Goal: Task Accomplishment & Management: Use online tool/utility

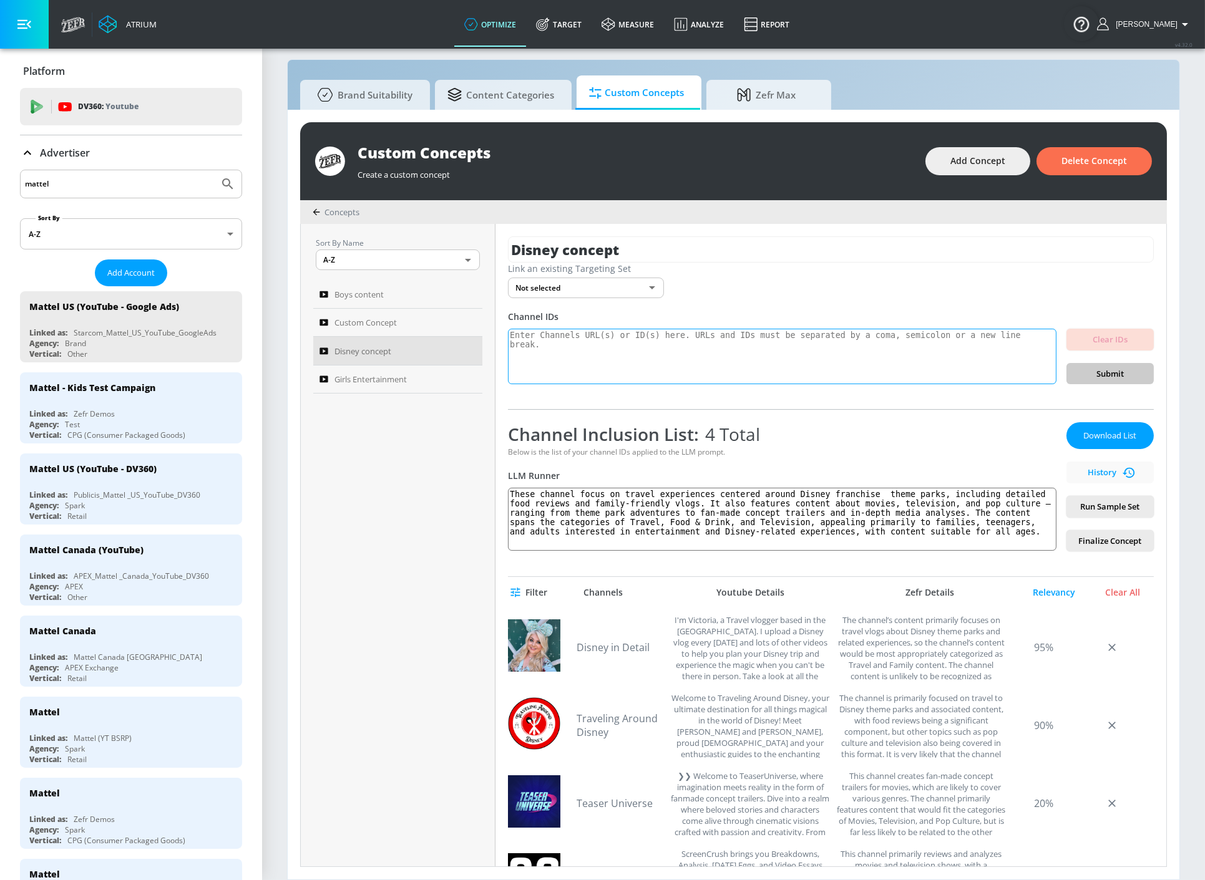
click at [717, 339] on textarea at bounding box center [782, 357] width 548 height 56
paste textarea "https://www.youtube.com/@disneyjr"
type textarea "https://www.youtube.com/@disneyjr"
click at [1083, 374] on span "Submit" at bounding box center [1109, 374] width 67 height 14
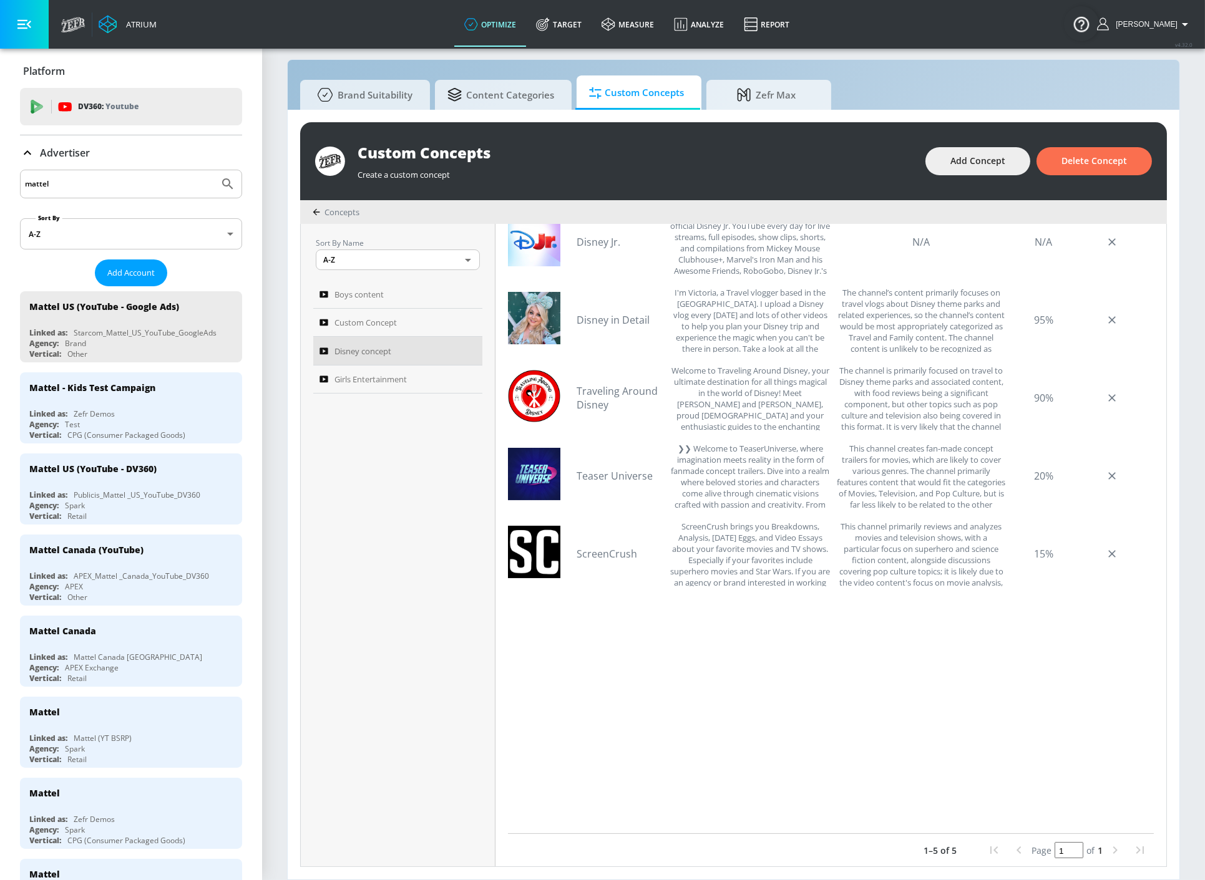
scroll to position [406, 0]
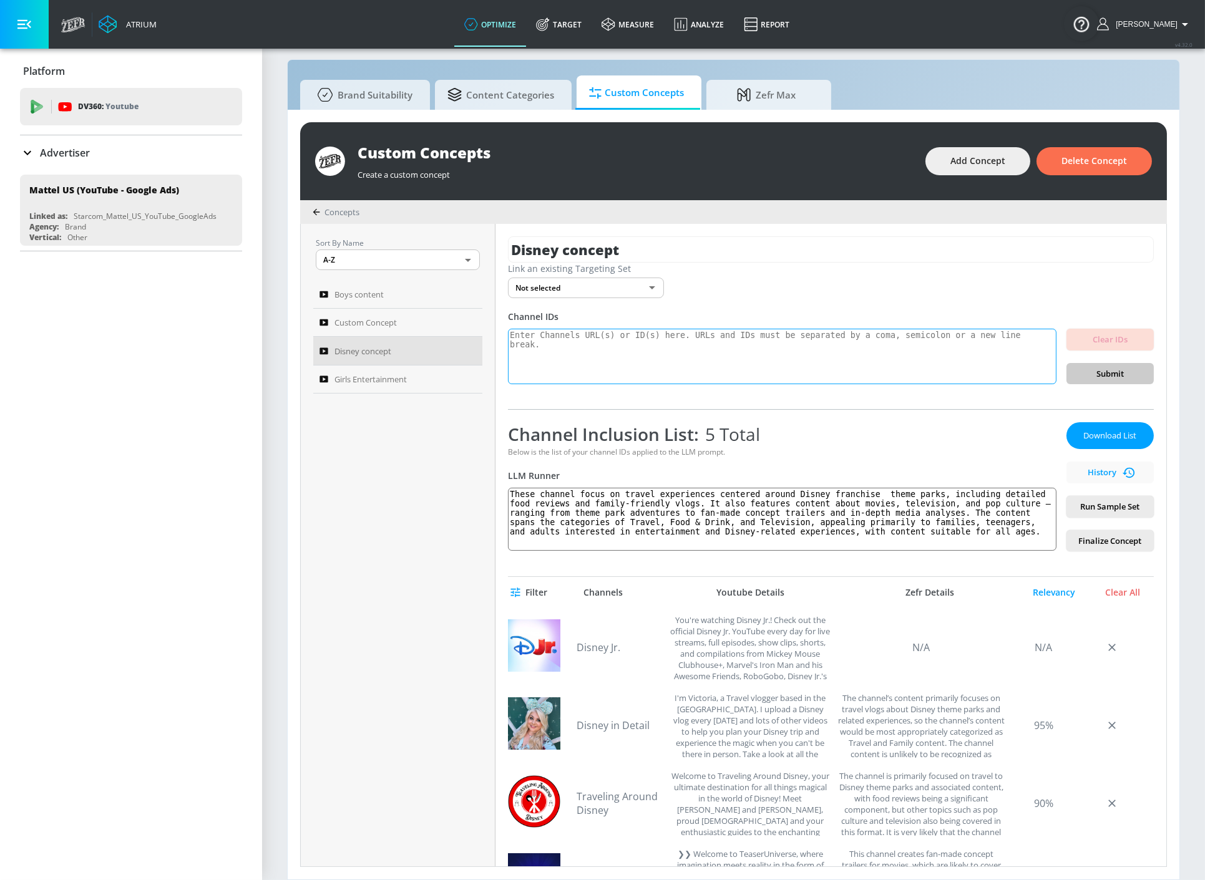
click at [716, 333] on textarea at bounding box center [782, 357] width 548 height 56
paste textarea "https://www.youtube.com/@bradheadknock5976"
type textarea "https://www.youtube.com/@bradheadknock5976"
click at [1109, 379] on span "Submit" at bounding box center [1109, 374] width 67 height 14
click at [614, 361] on textarea at bounding box center [782, 357] width 548 height 56
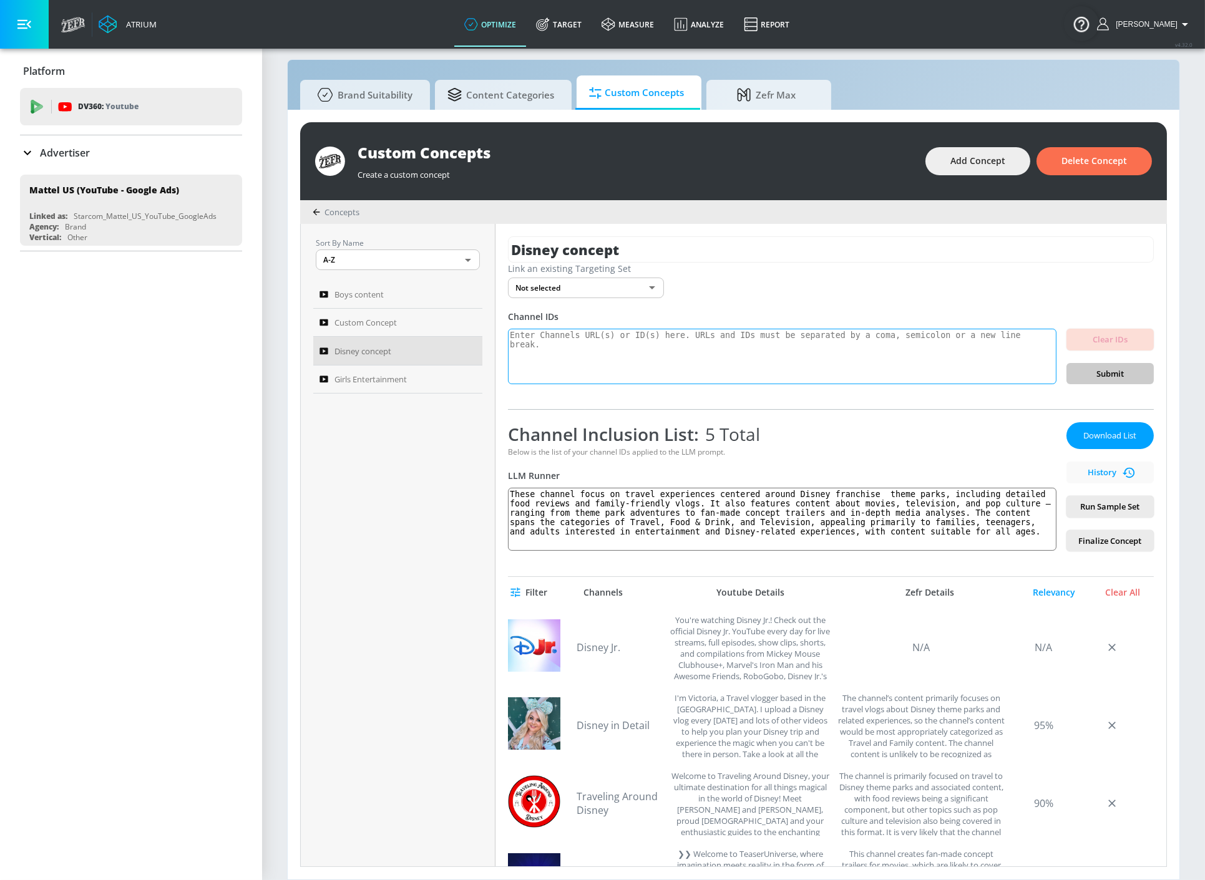
paste textarea "https://www.youtube.com/@StarWarsKids"
type textarea "https://www.youtube.com/@StarWarsKids"
click at [1102, 372] on span "Submit" at bounding box center [1109, 374] width 67 height 14
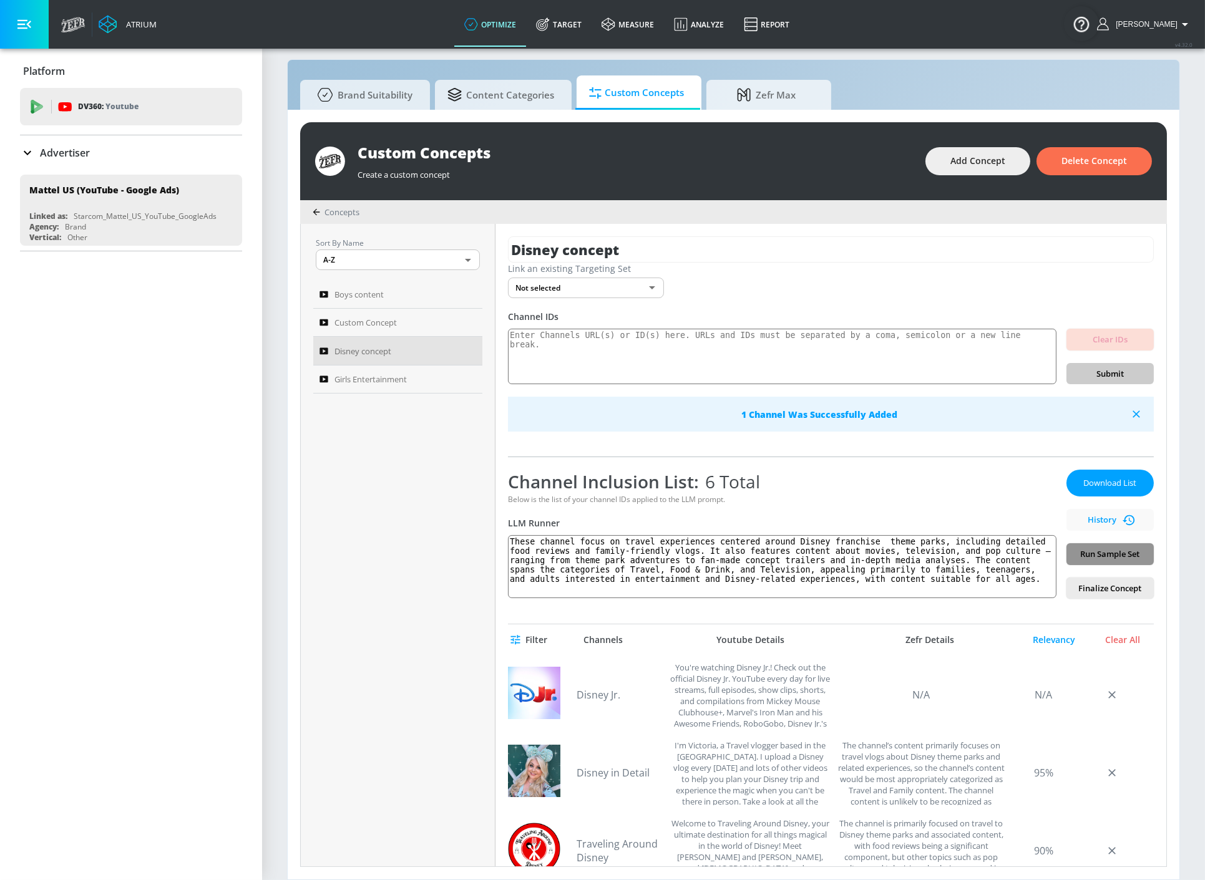
click at [1092, 556] on span "Run Sample Set" at bounding box center [1109, 554] width 67 height 14
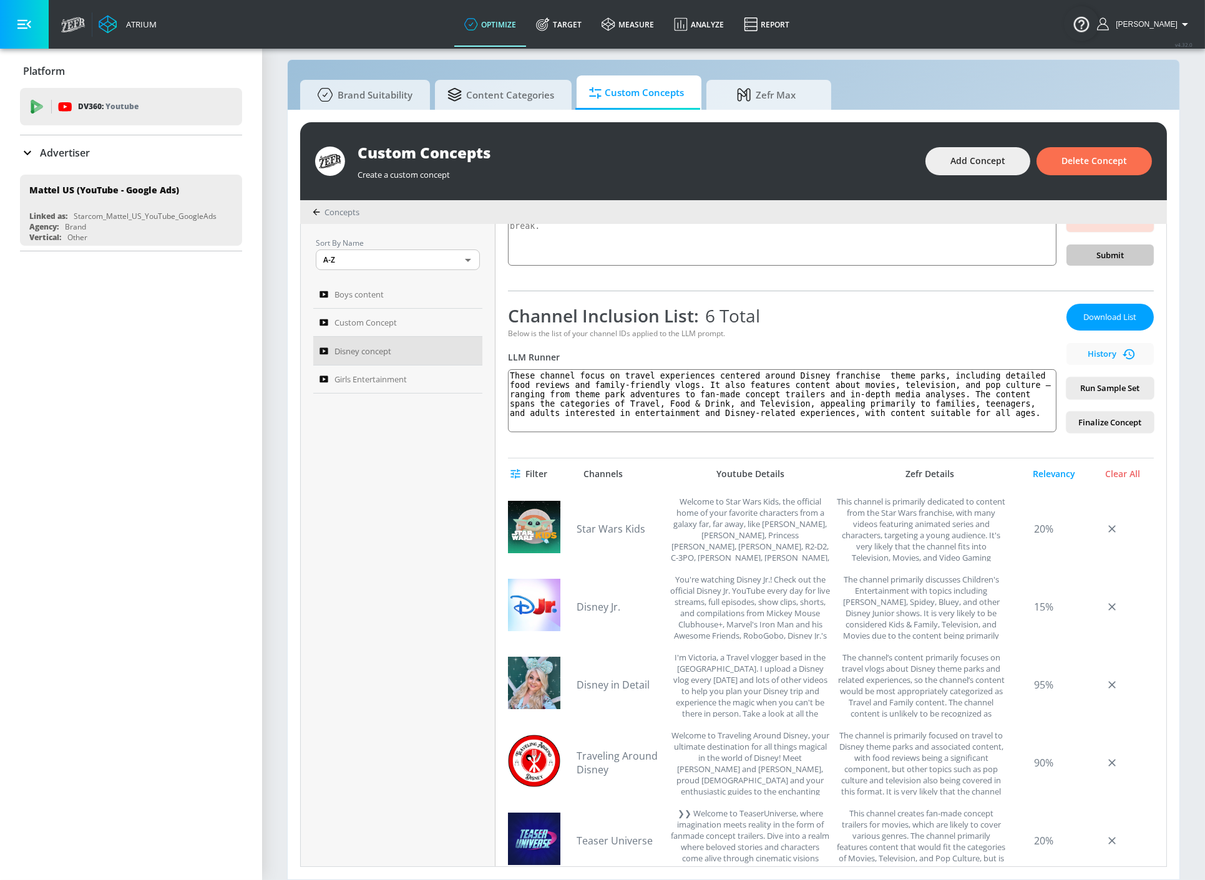
scroll to position [115, 0]
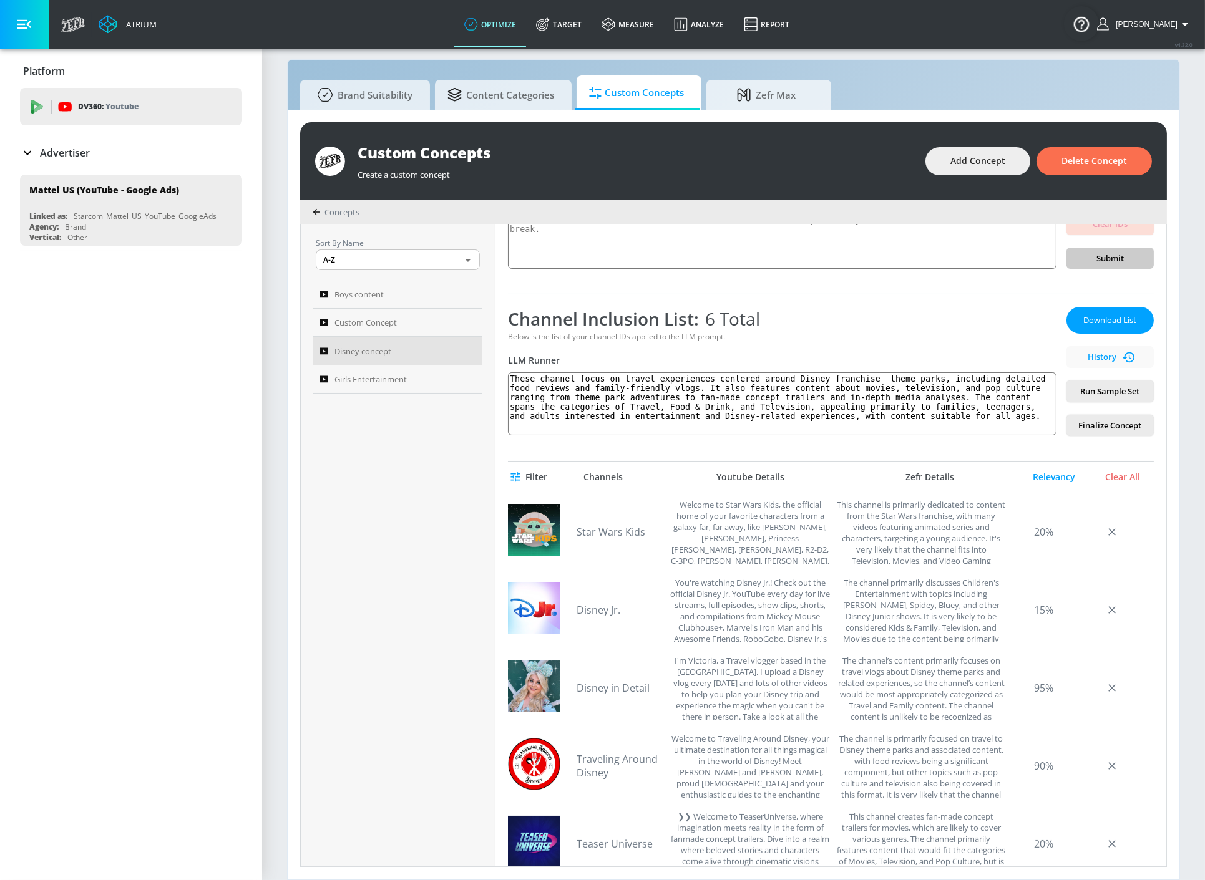
click at [1098, 321] on span "Download List" at bounding box center [1110, 320] width 62 height 14
click at [1082, 311] on button "Download List" at bounding box center [1109, 320] width 87 height 27
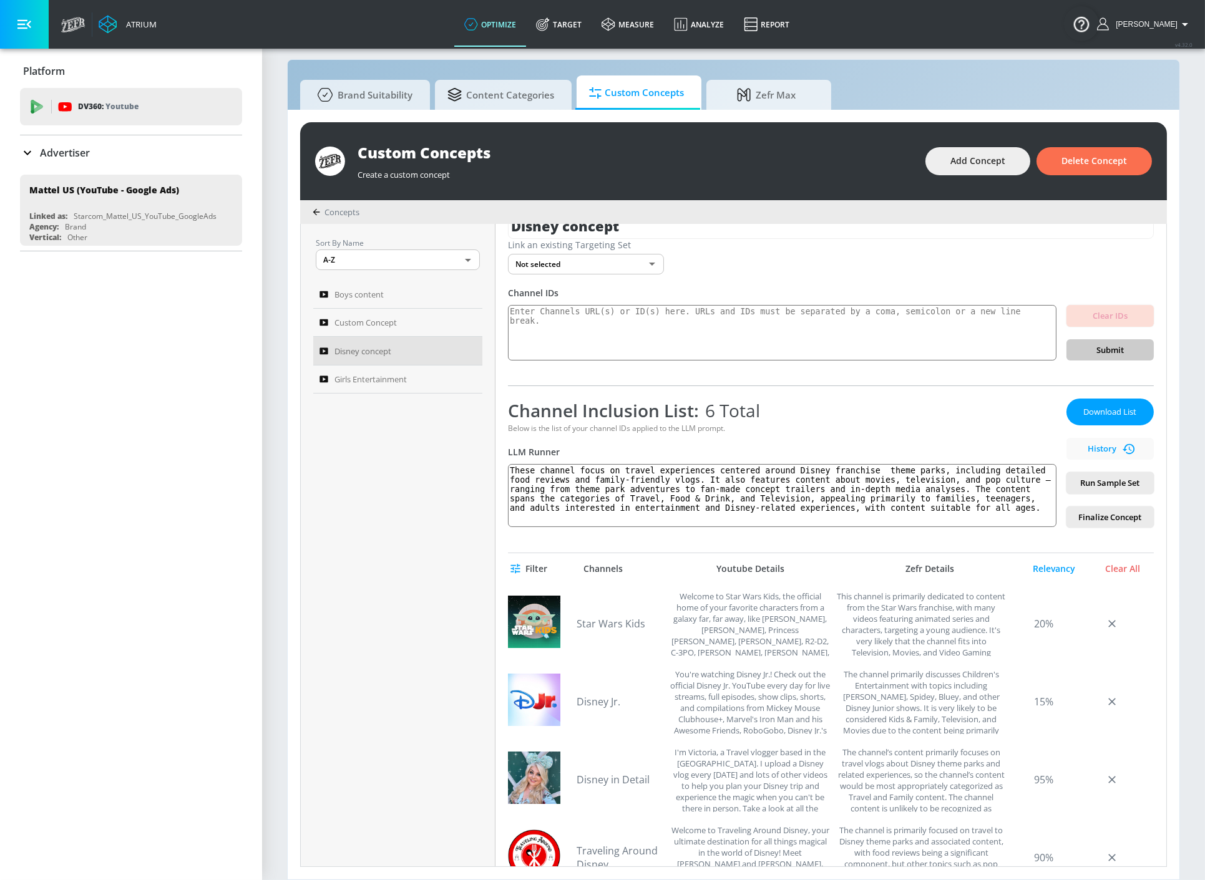
scroll to position [138, 0]
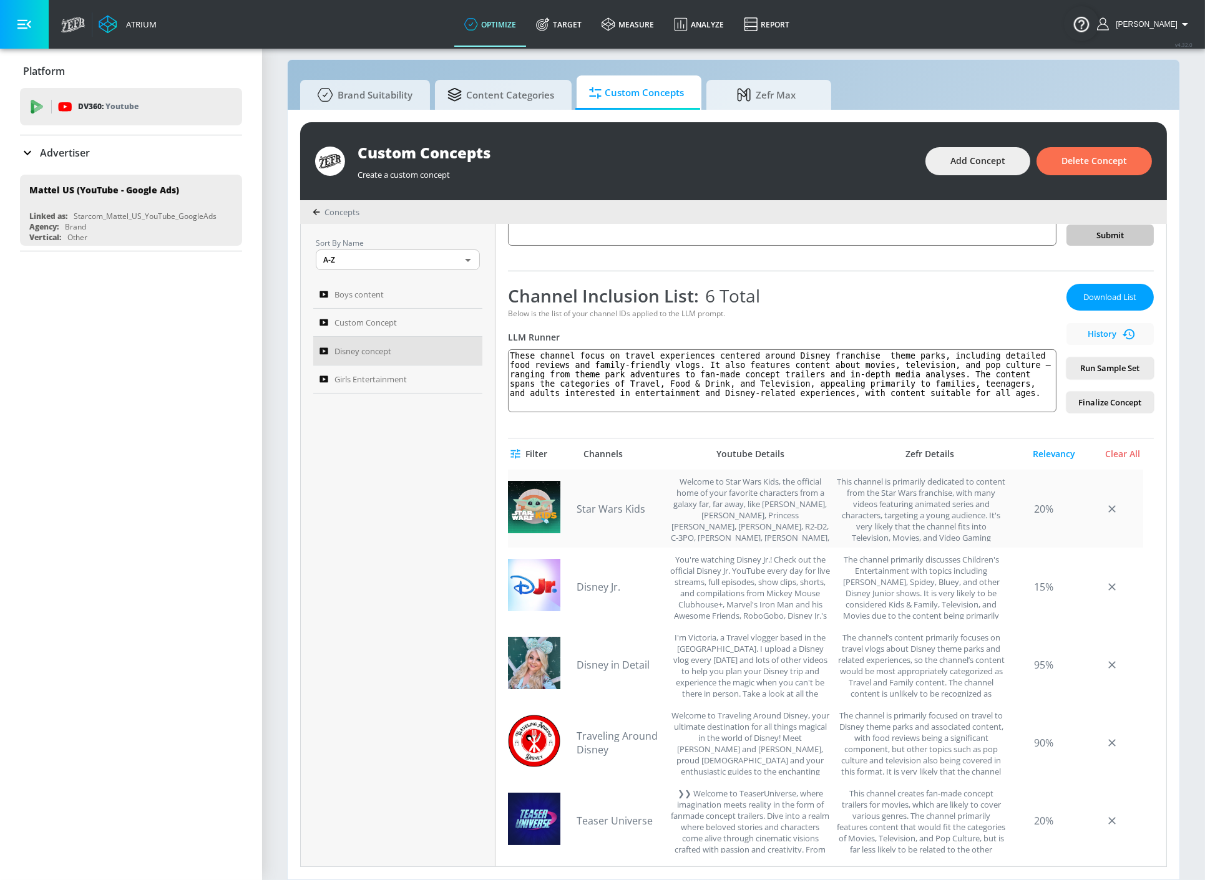
click at [870, 484] on div "This channel is primarily dedicated to content from the Star Wars franchise, wi…" at bounding box center [921, 509] width 169 height 66
click at [870, 485] on div "This channel is primarily dedicated to content from the Star Wars franchise, wi…" at bounding box center [921, 509] width 169 height 66
click at [895, 492] on div "This channel is primarily dedicated to content from the Star Wars franchise, wi…" at bounding box center [921, 509] width 169 height 66
click at [895, 493] on div "This channel is primarily dedicated to content from the Star Wars franchise, wi…" at bounding box center [921, 509] width 169 height 66
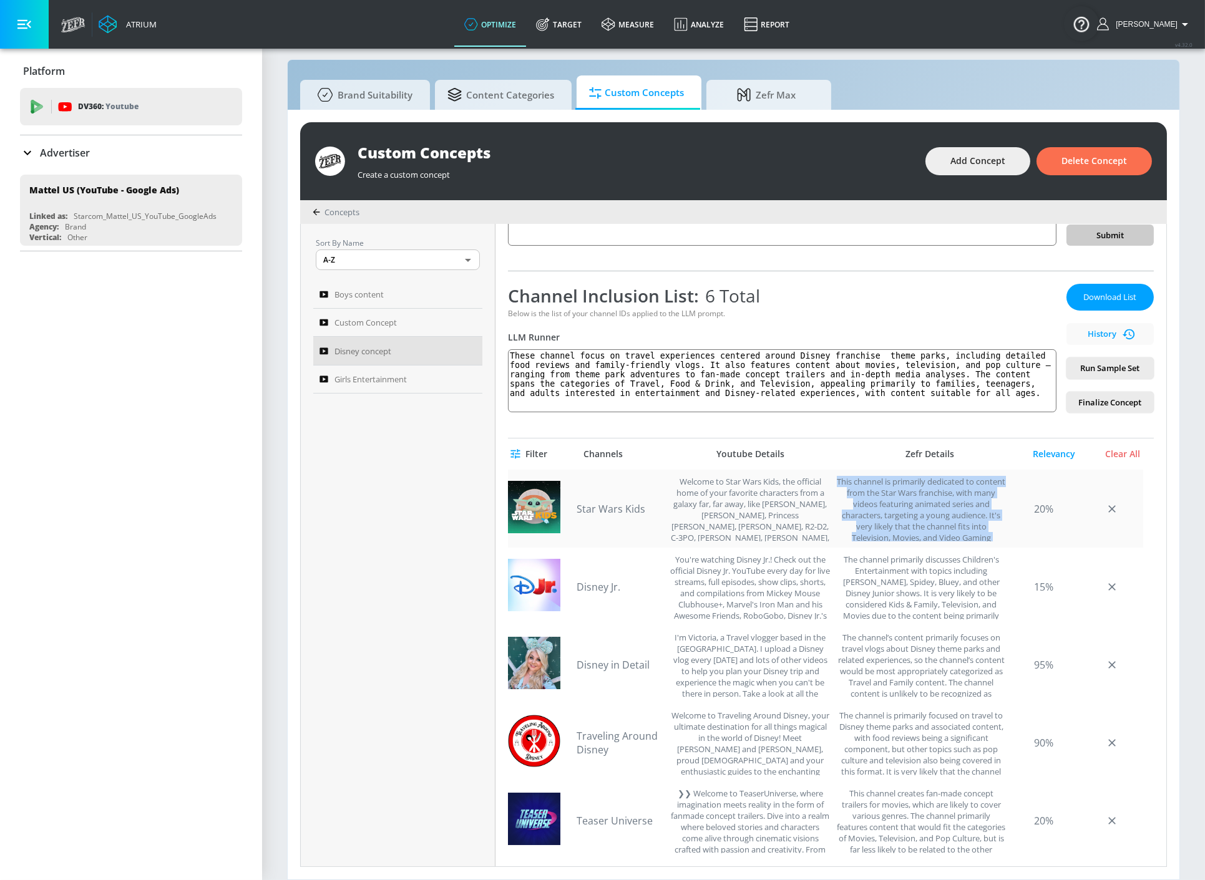
click at [895, 493] on div "This channel is primarily dedicated to content from the Star Wars franchise, wi…" at bounding box center [921, 509] width 169 height 66
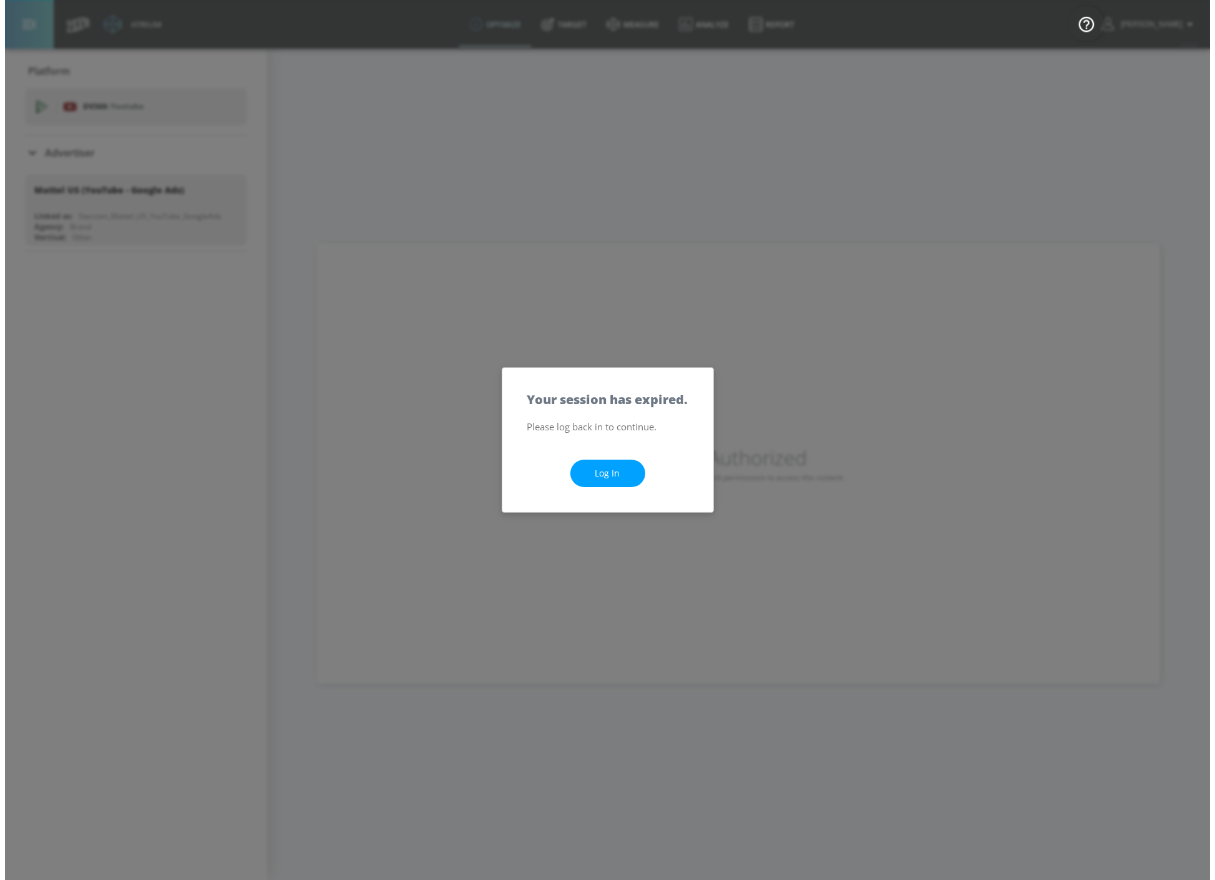
scroll to position [0, 0]
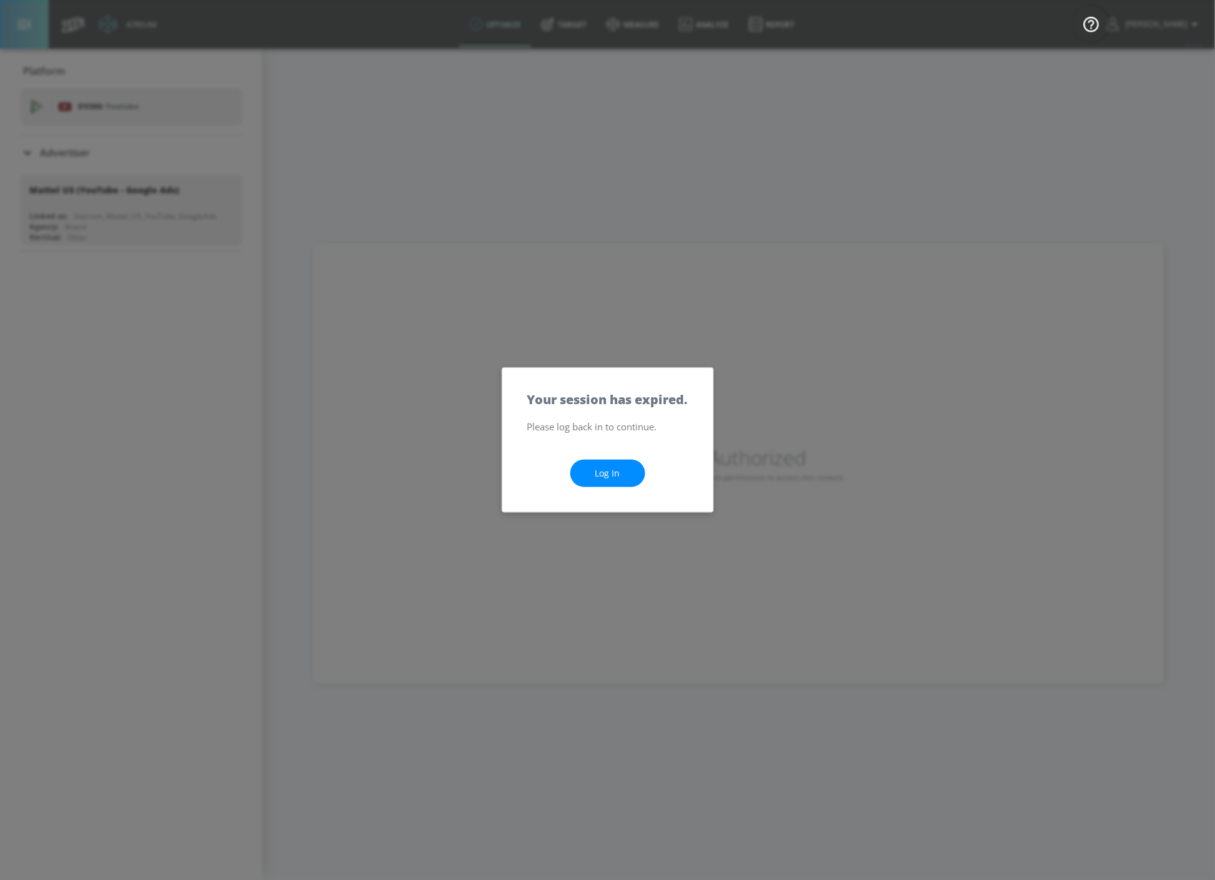
click at [619, 476] on link "Log In" at bounding box center [607, 474] width 75 height 28
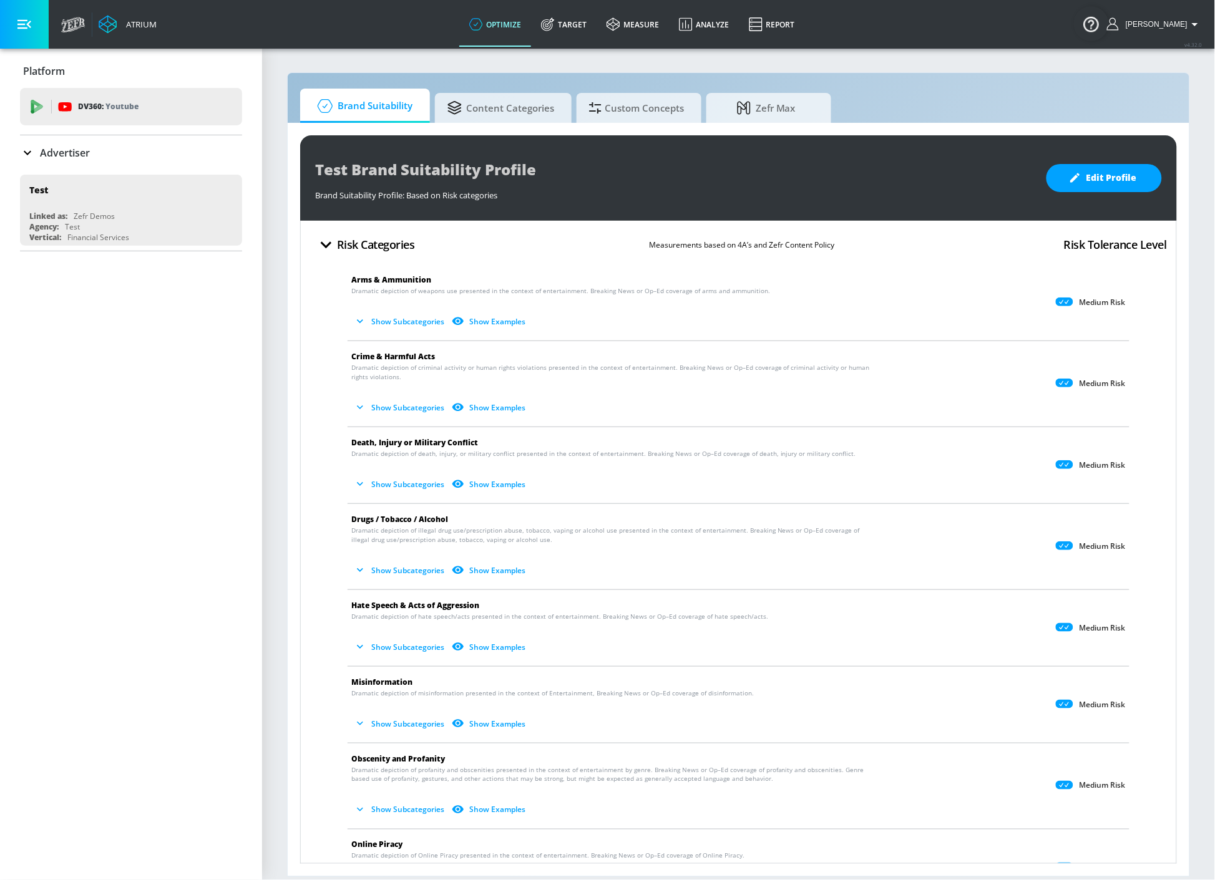
click at [144, 146] on div "Advertiser" at bounding box center [131, 152] width 222 height 15
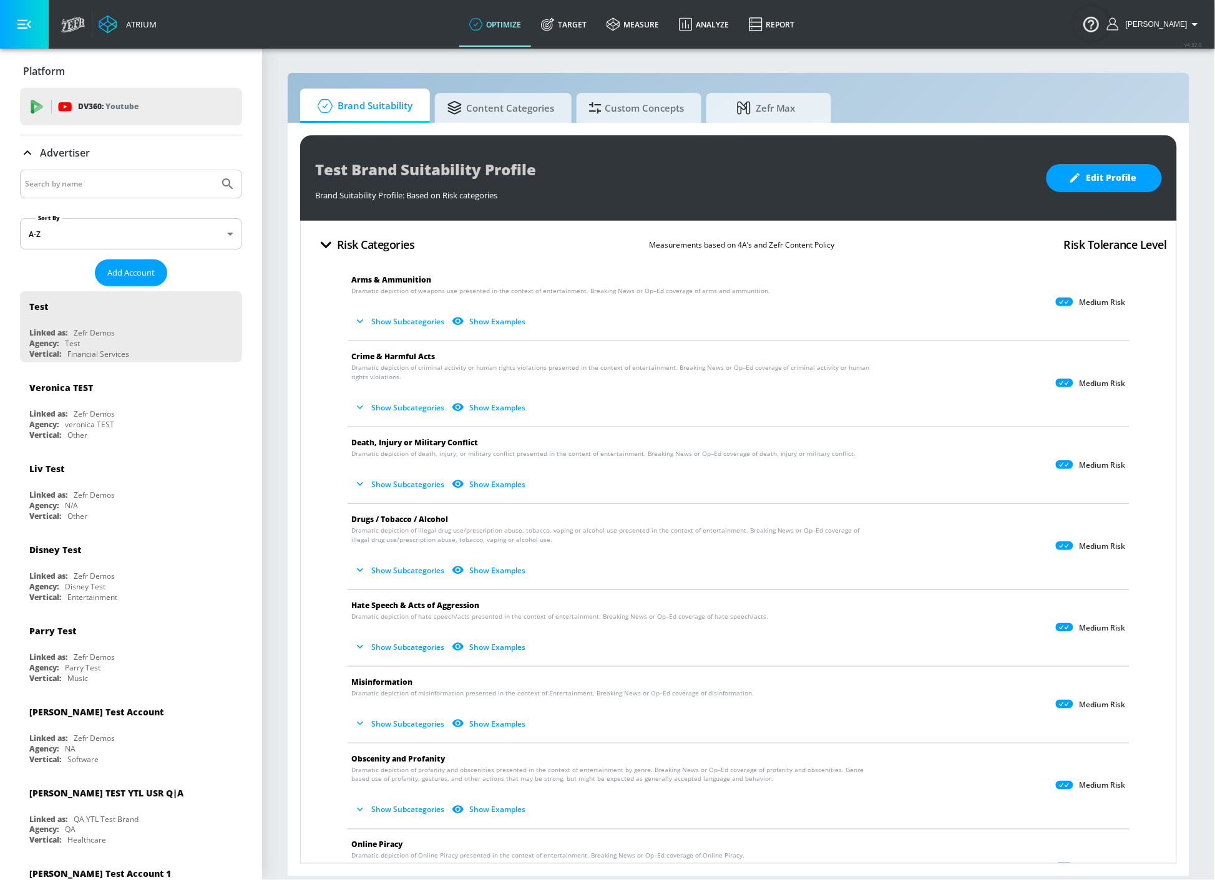
click at [150, 177] on input "Search by name" at bounding box center [119, 184] width 189 height 16
type input "justin"
click at [214, 170] on button "Submit Search" at bounding box center [227, 183] width 27 height 27
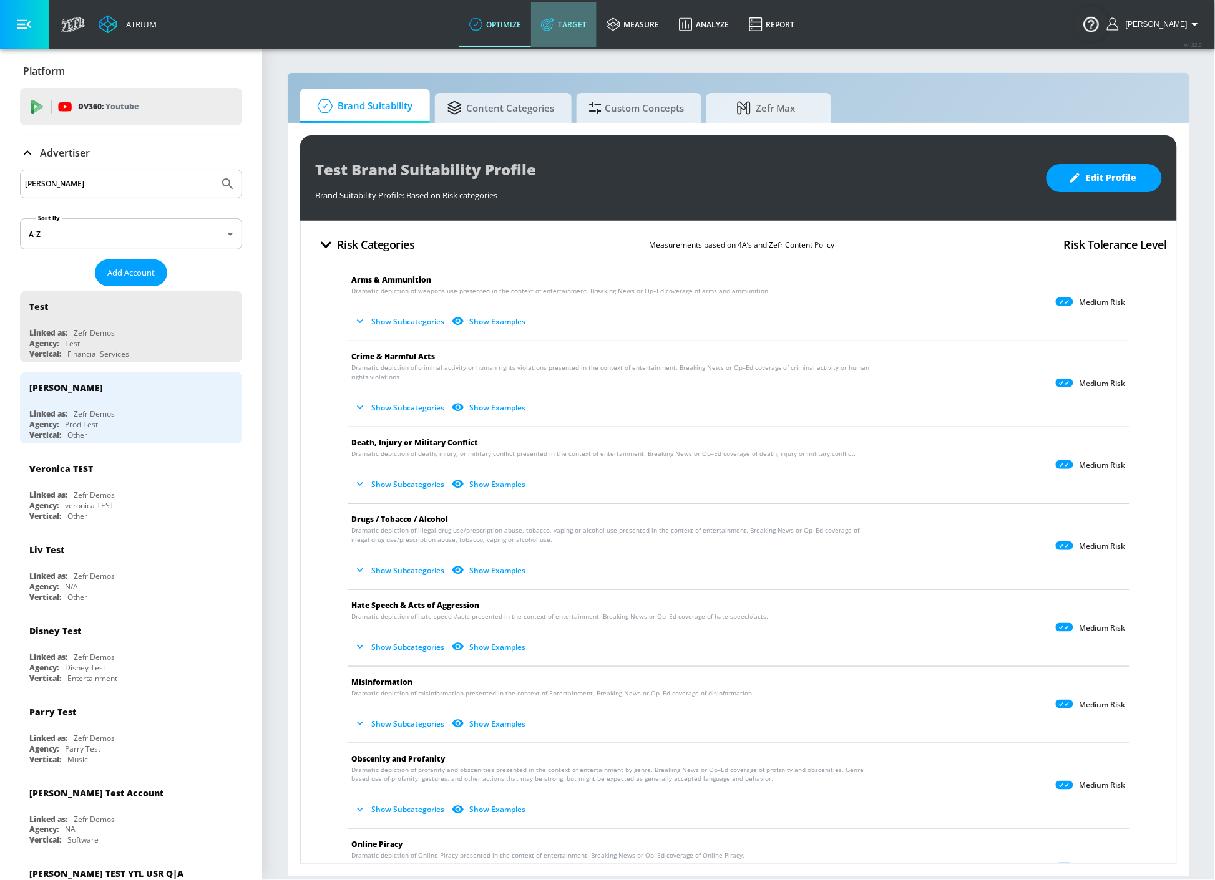
click at [587, 29] on link "Target" at bounding box center [564, 24] width 66 height 45
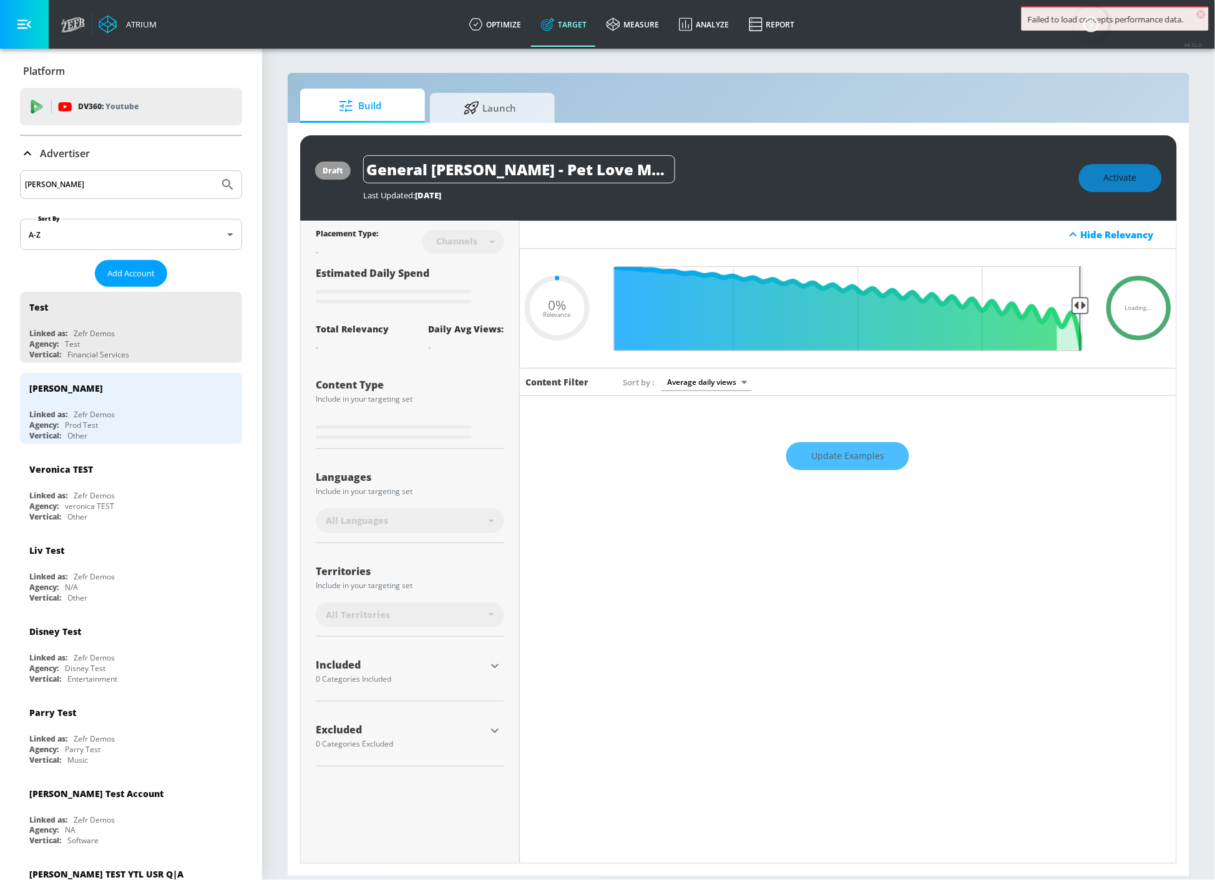
type input "0.05"
click at [517, 116] on span "Launch" at bounding box center [489, 106] width 95 height 30
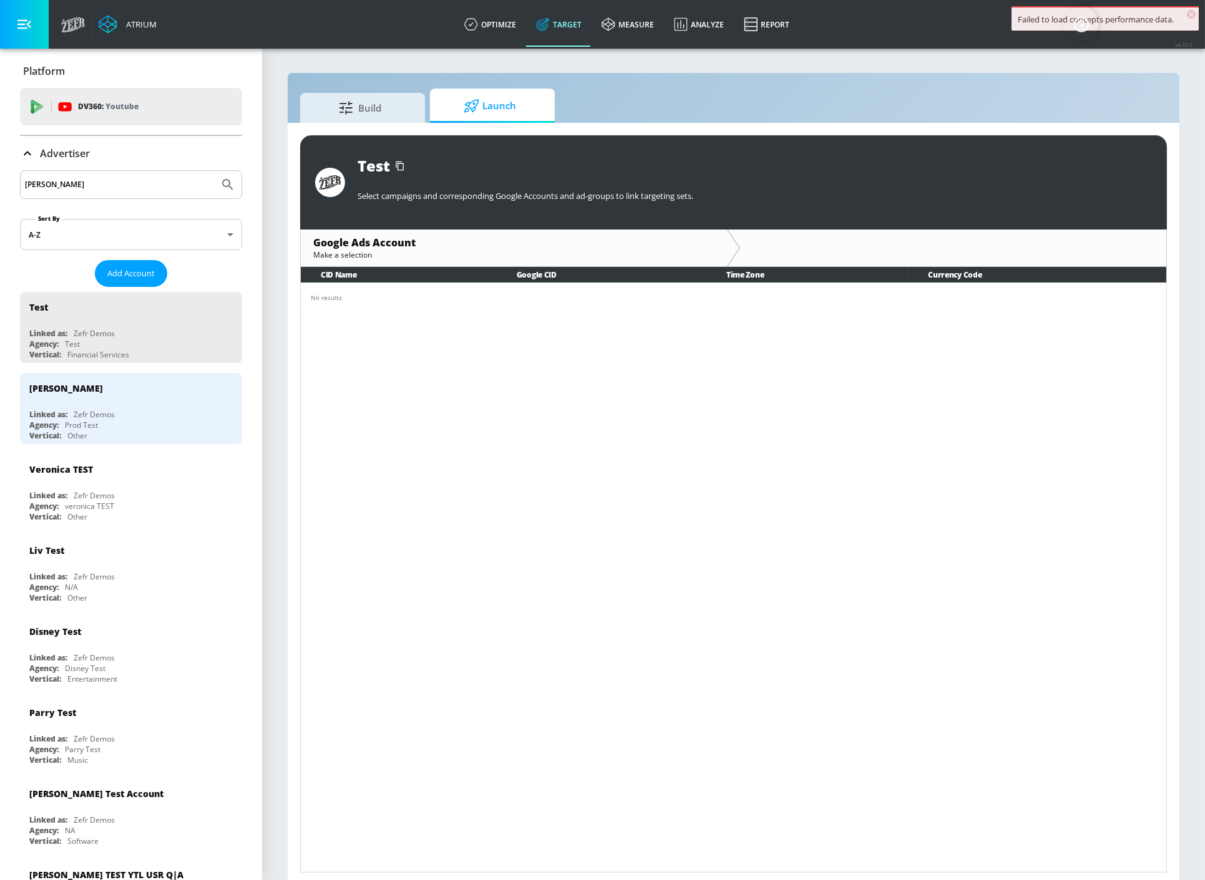
click at [142, 182] on input "justin" at bounding box center [119, 185] width 189 height 16
drag, startPoint x: 141, startPoint y: 184, endPoint x: -93, endPoint y: 167, distance: 234.6
click at [0, 167] on html "Failed to load concepts performance data. × Atrium optimize Target measure Anal…" at bounding box center [602, 443] width 1205 height 886
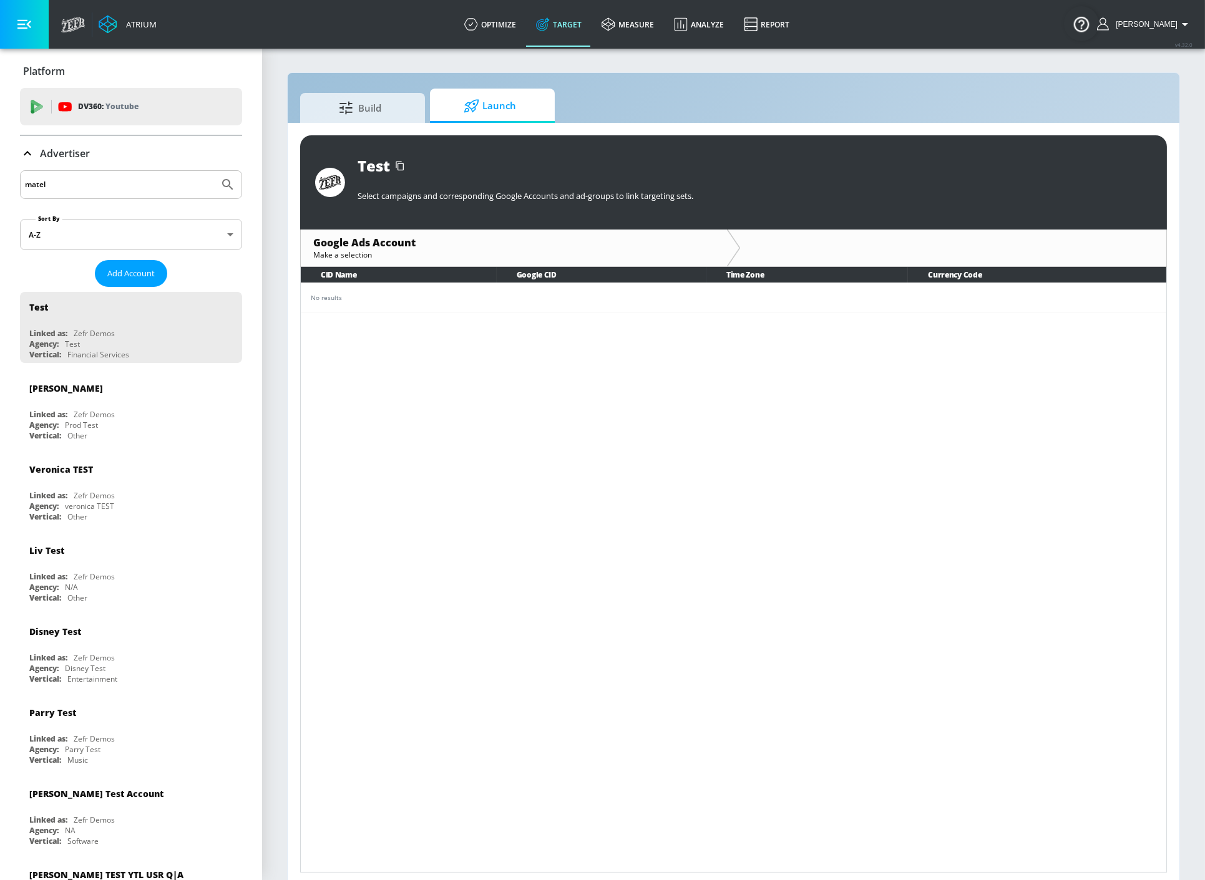
click at [214, 171] on button "Submit Search" at bounding box center [227, 184] width 27 height 27
click at [72, 180] on input "matel" at bounding box center [119, 185] width 189 height 16
click at [214, 171] on button "Submit Search" at bounding box center [227, 184] width 27 height 27
click at [70, 182] on input "matel" at bounding box center [119, 185] width 189 height 16
type input "mattel"
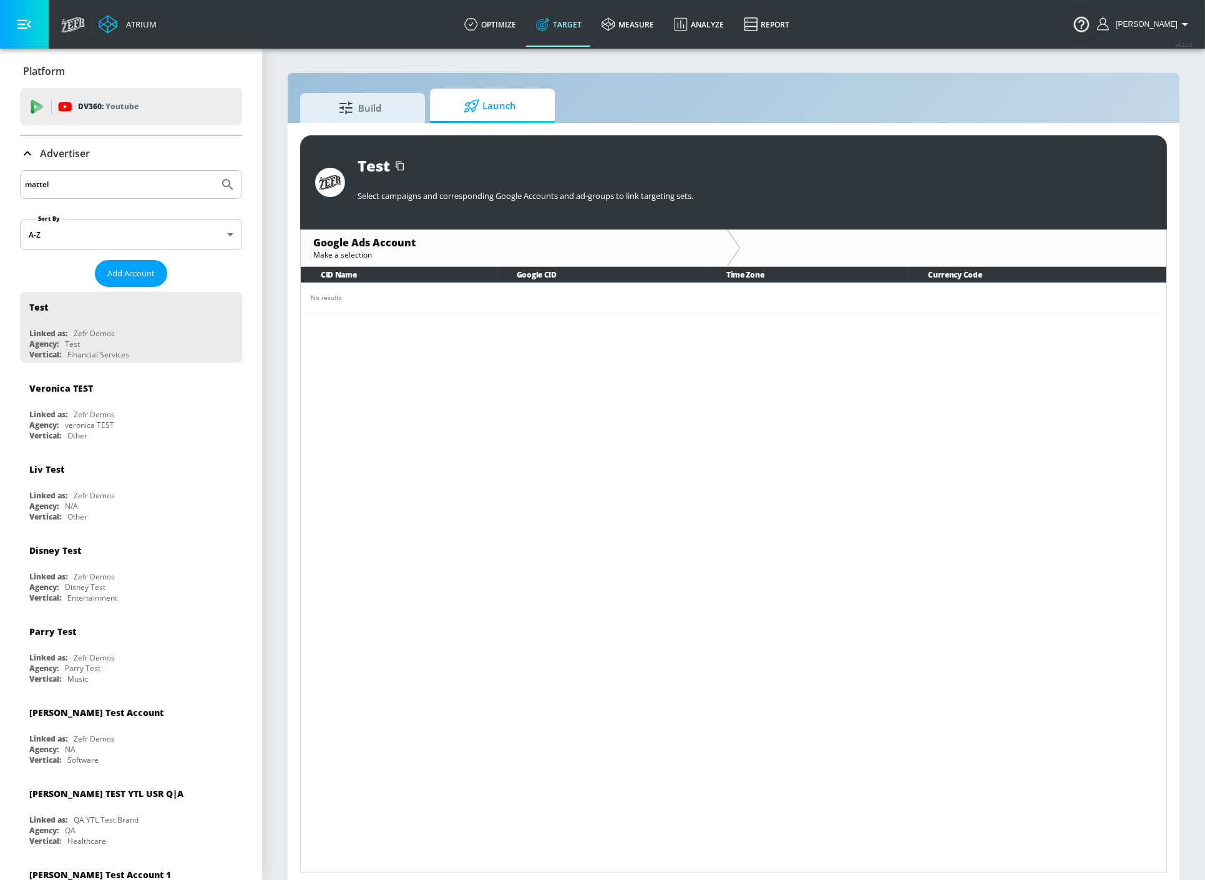
click at [214, 171] on button "Submit Search" at bounding box center [227, 184] width 27 height 27
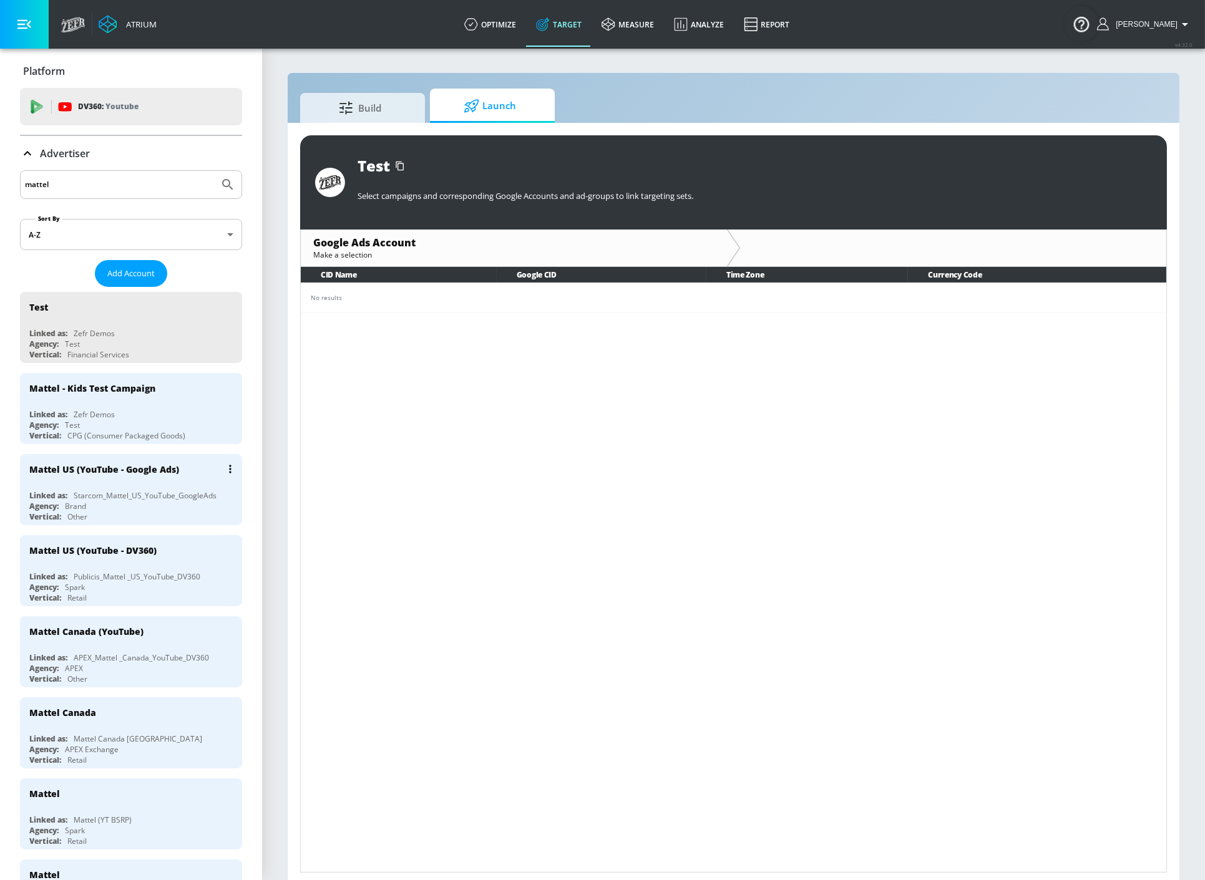
click at [172, 491] on div "Starcom_Mattel_US_YouTube_GoogleAds" at bounding box center [145, 495] width 143 height 11
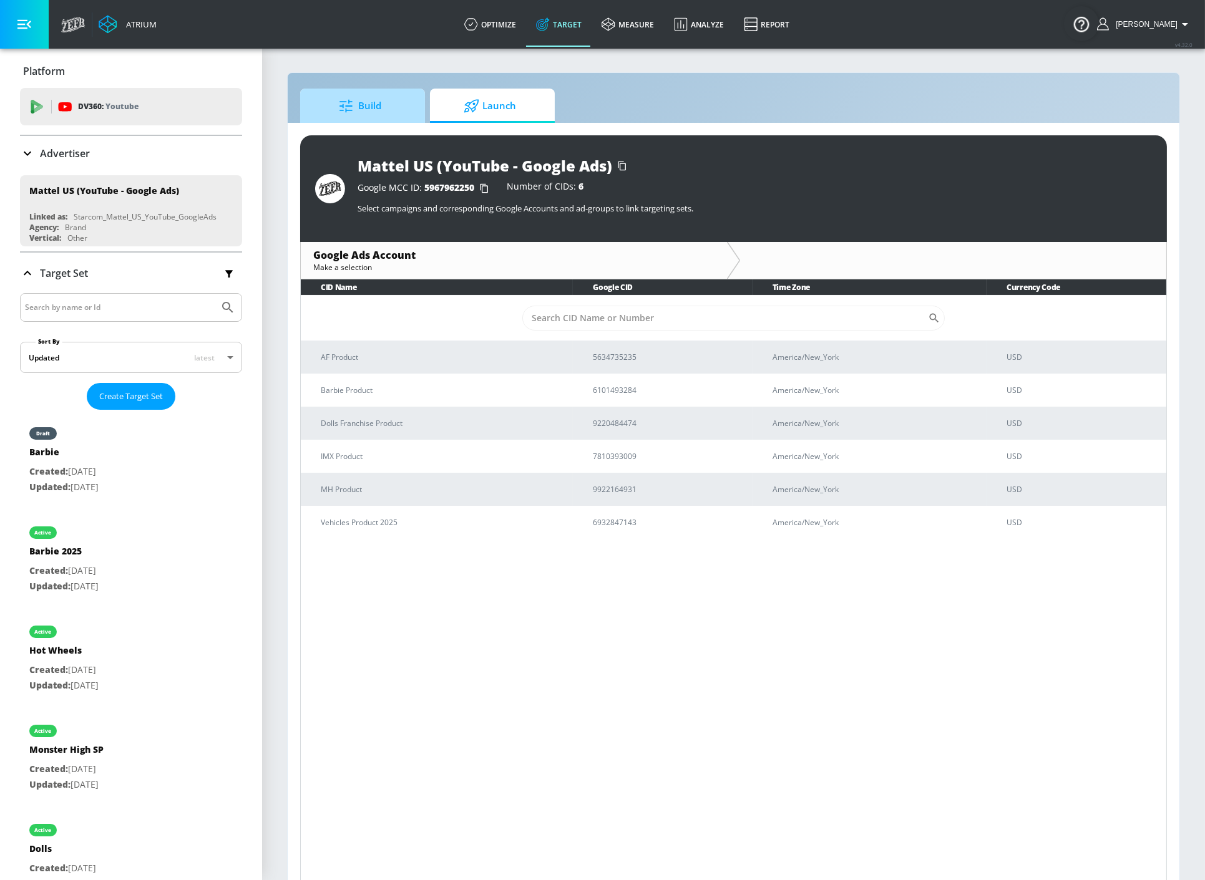
click at [367, 114] on span "Build" at bounding box center [360, 106] width 95 height 30
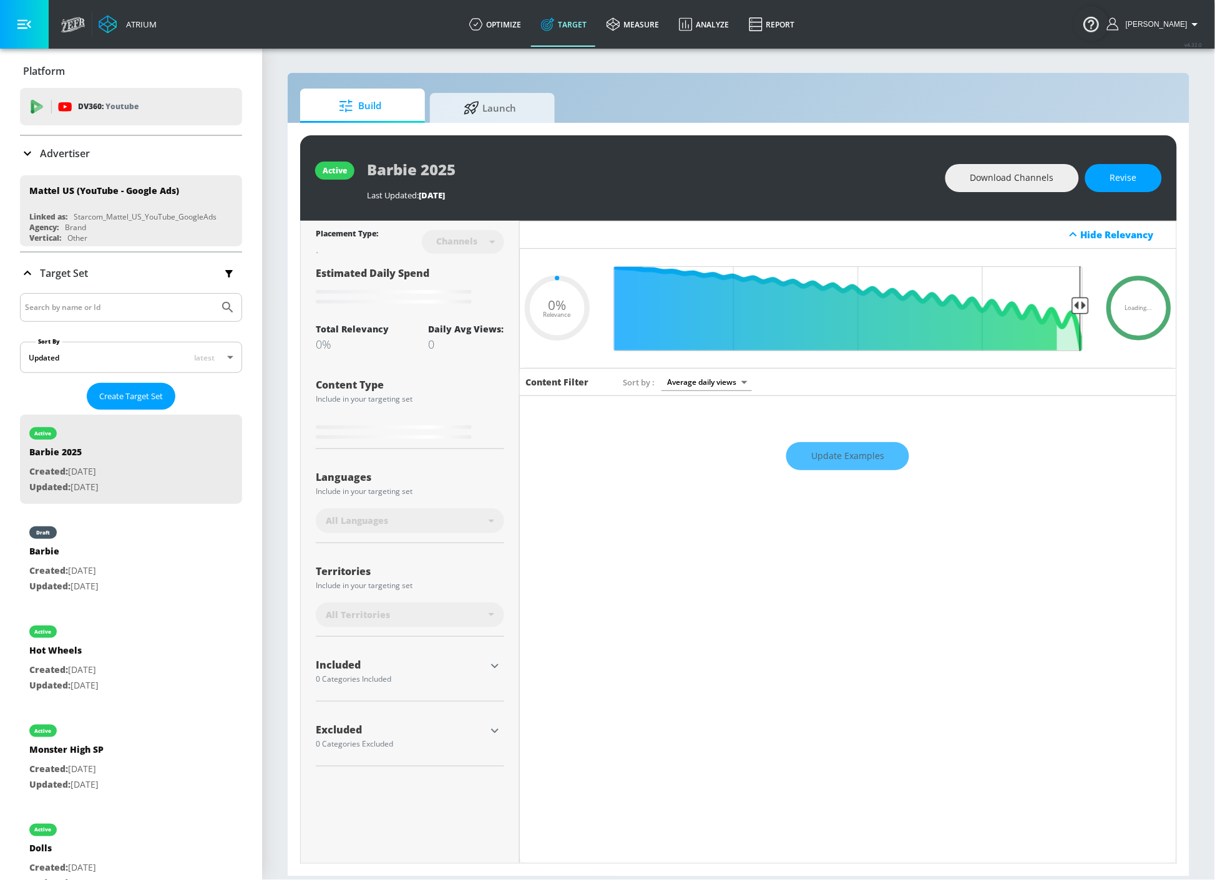
type input "0.05"
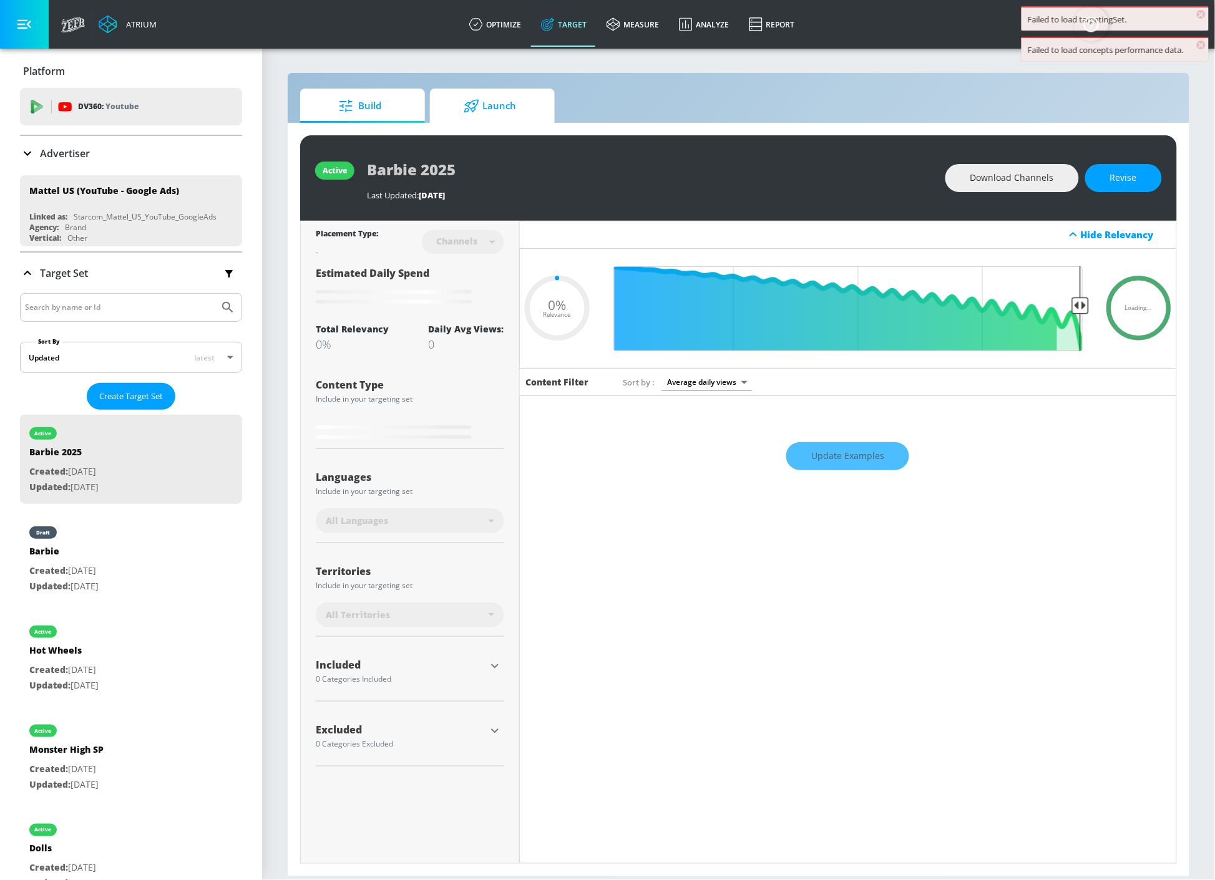
click at [478, 115] on span "Launch" at bounding box center [489, 106] width 95 height 30
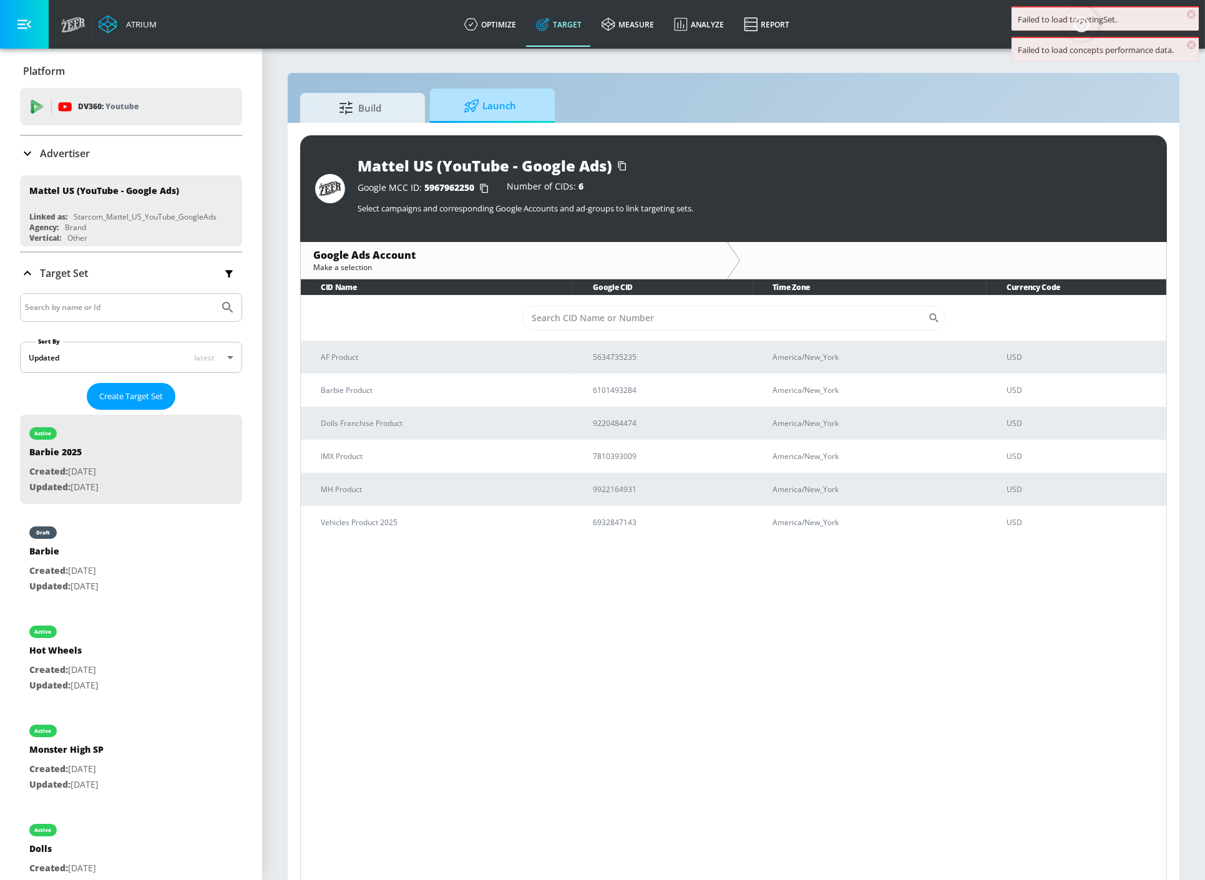
click at [496, 109] on span "Launch" at bounding box center [489, 106] width 95 height 30
click at [512, 23] on link "optimize" at bounding box center [490, 24] width 72 height 45
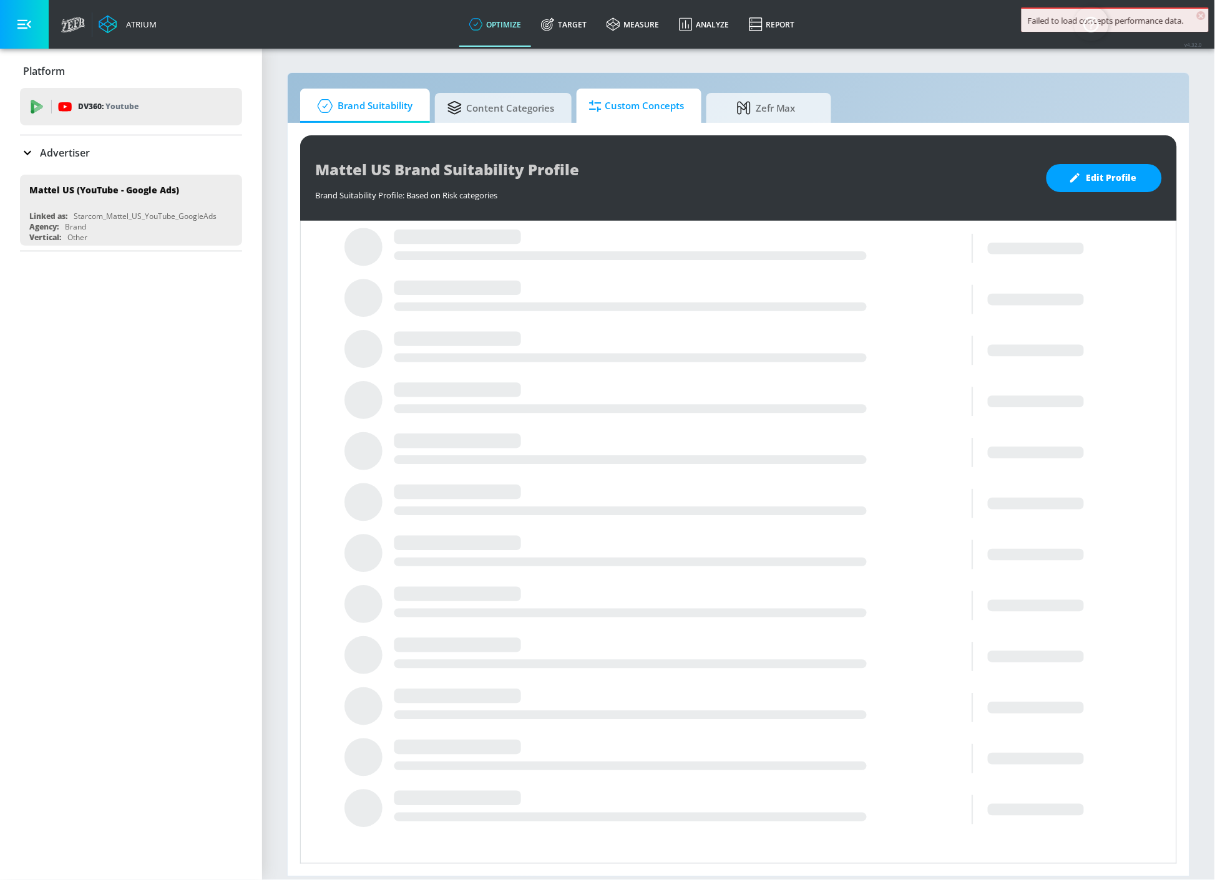
click at [611, 100] on span "Custom Concepts" at bounding box center [636, 106] width 95 height 30
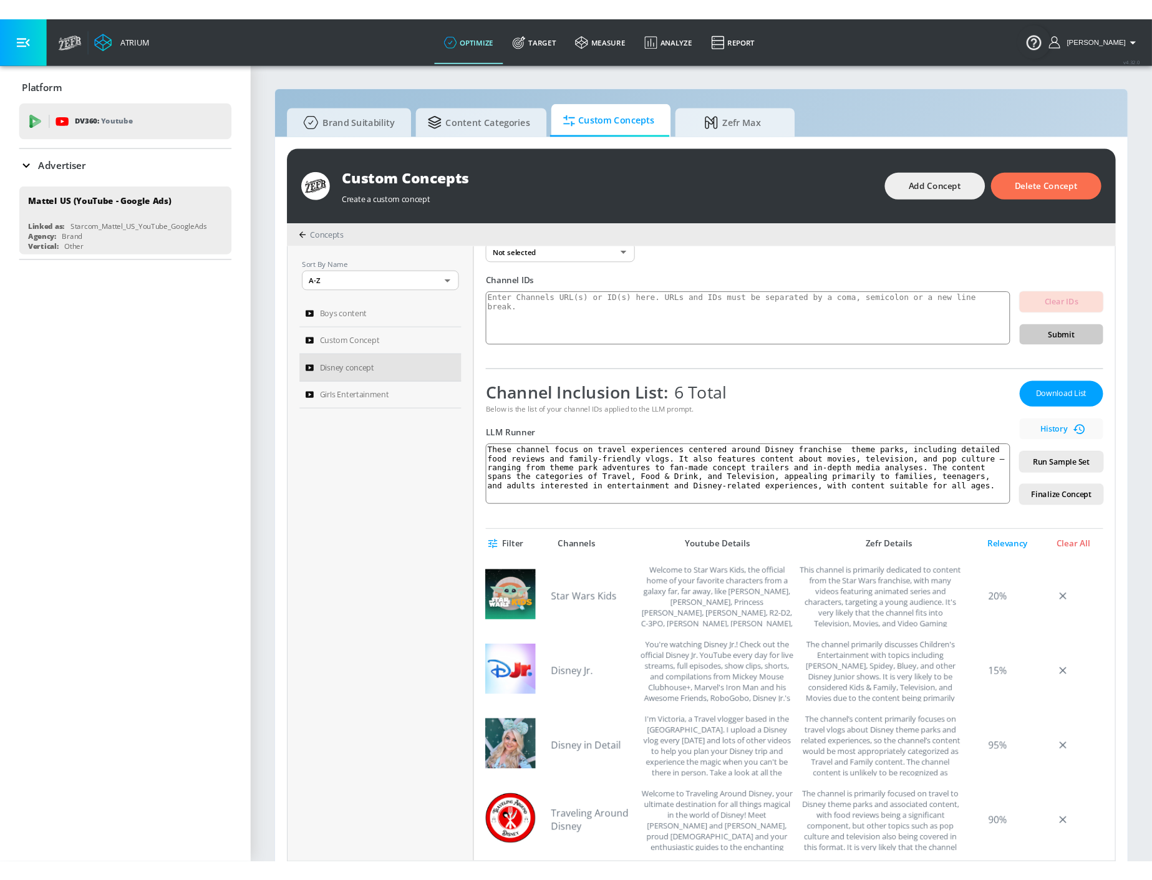
scroll to position [208, 0]
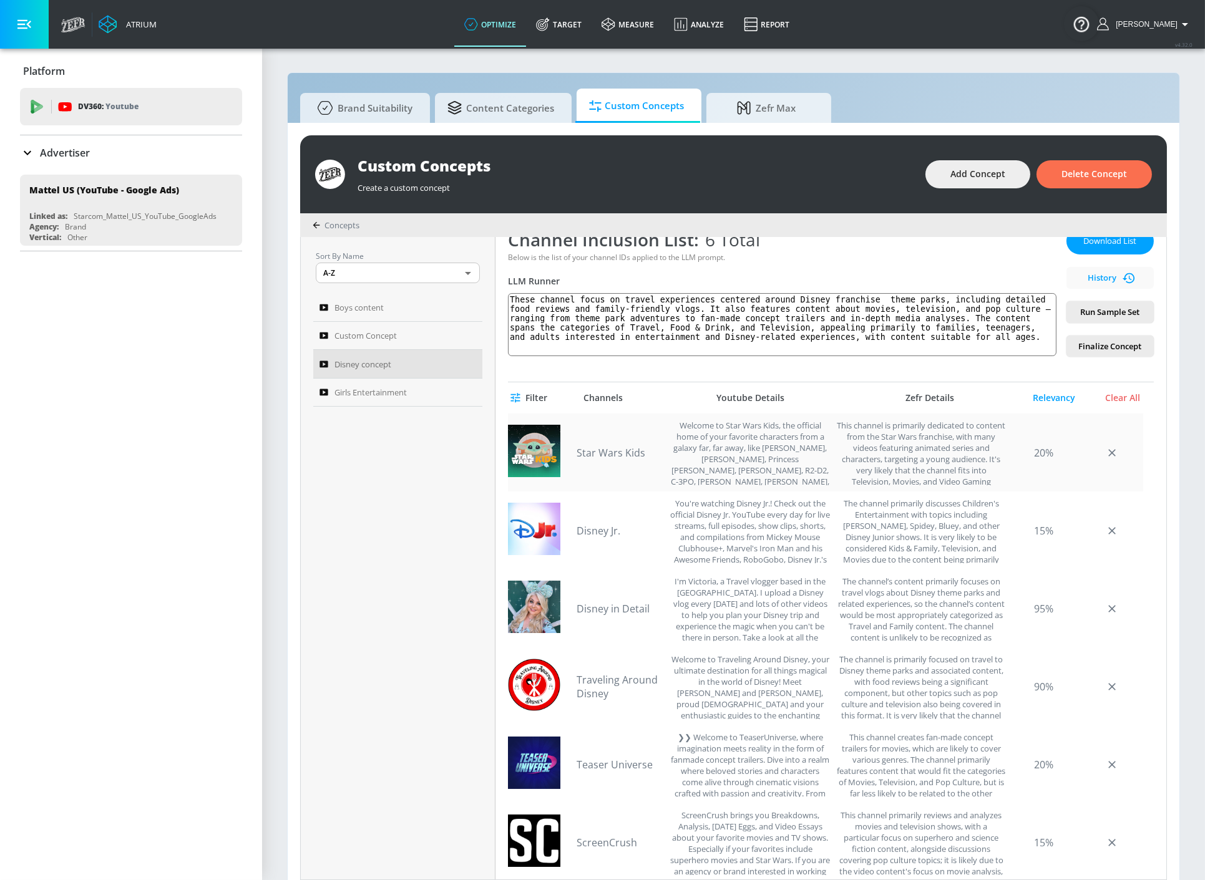
click at [926, 451] on div "This channel is primarily dedicated to content from the Star Wars franchise, wi…" at bounding box center [921, 453] width 169 height 66
copy div "This channel is primarily dedicated to content from the Star Wars franchise, wi…"
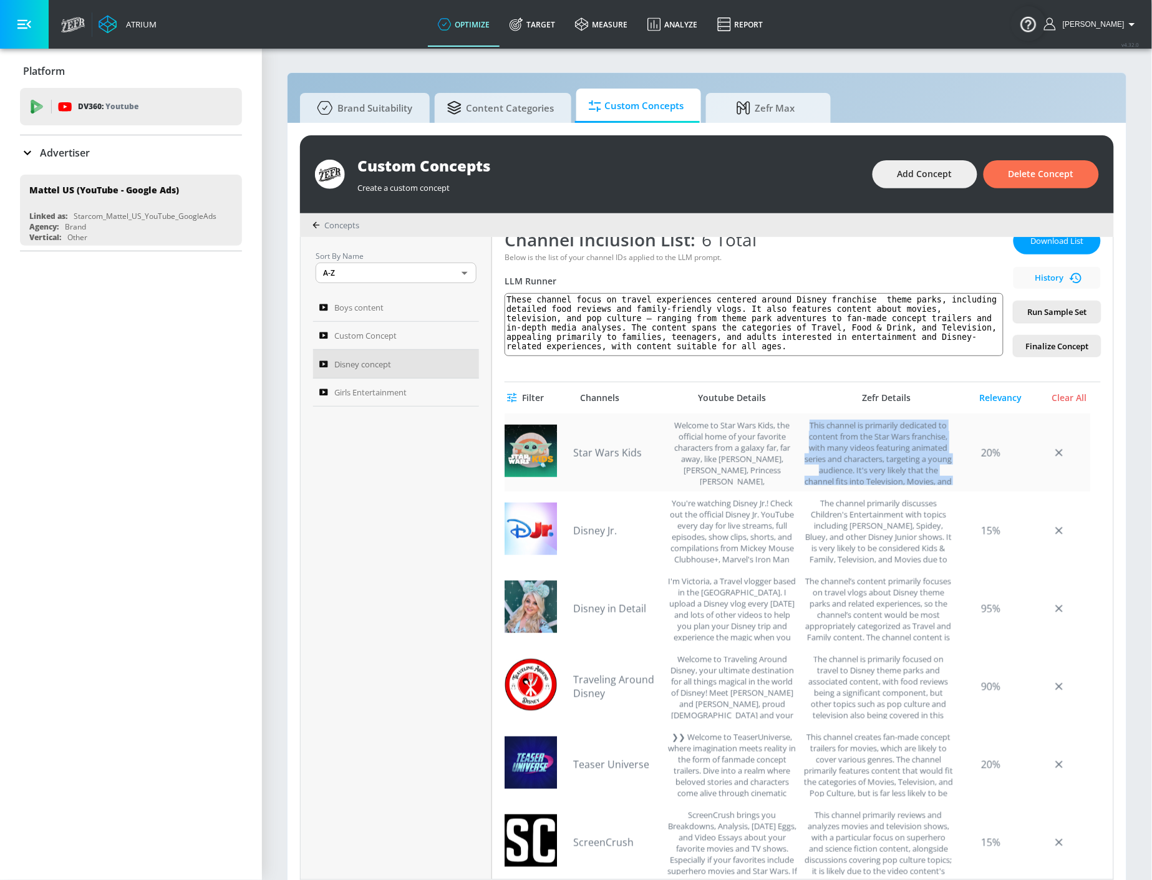
click at [874, 457] on div "This channel is primarily dedicated to content from the Star Wars franchise, wi…" at bounding box center [879, 453] width 150 height 66
click at [865, 522] on div "The channel primarily discusses Children's Entertainment with topics including …" at bounding box center [879, 531] width 150 height 66
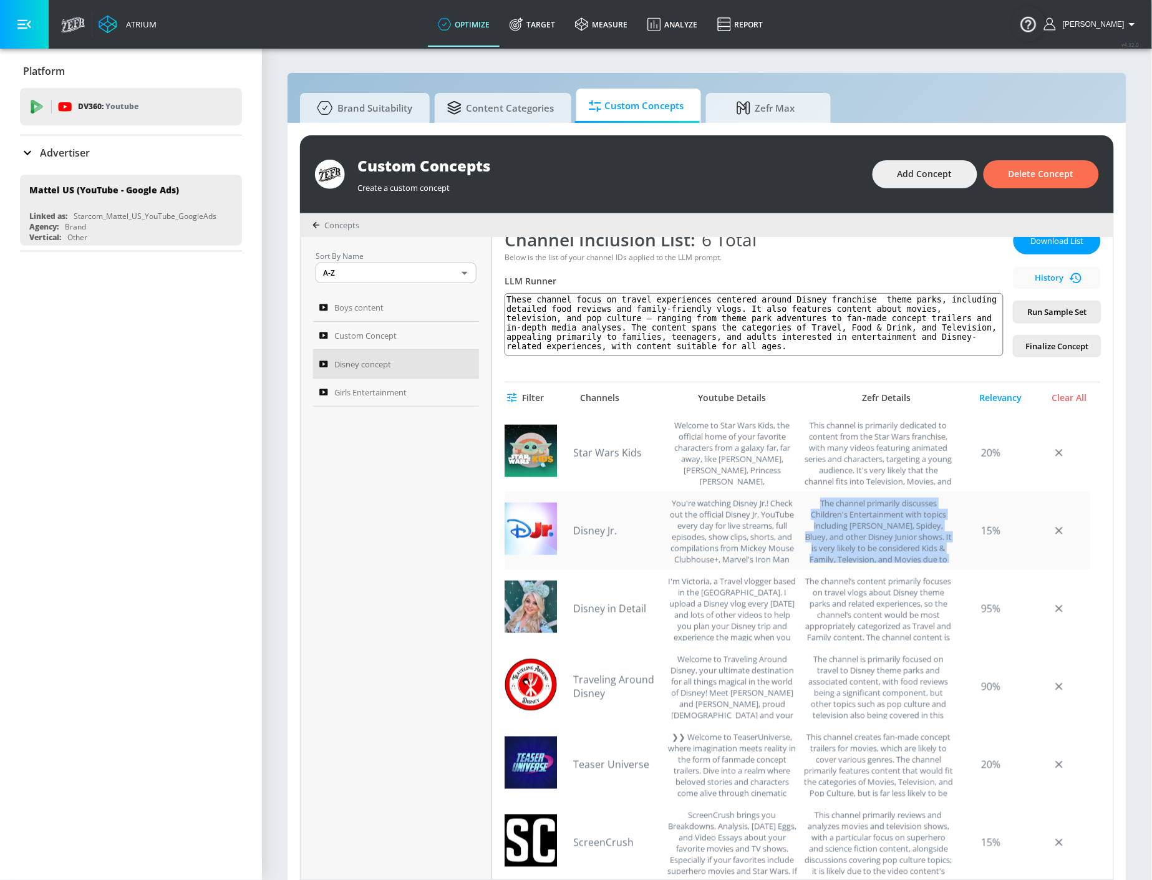
click at [865, 522] on div "The channel primarily discusses Children's Entertainment with topics including …" at bounding box center [879, 531] width 150 height 66
copy div "The channel primarily discusses Children's Entertainment with topics including …"
click at [755, 319] on textarea "These channel focus on travel experiences centered around Disney franchise them…" at bounding box center [754, 324] width 499 height 63
paste textarea "A family-friendly channel combining Disney travel vlogs, food reviews, and pop …"
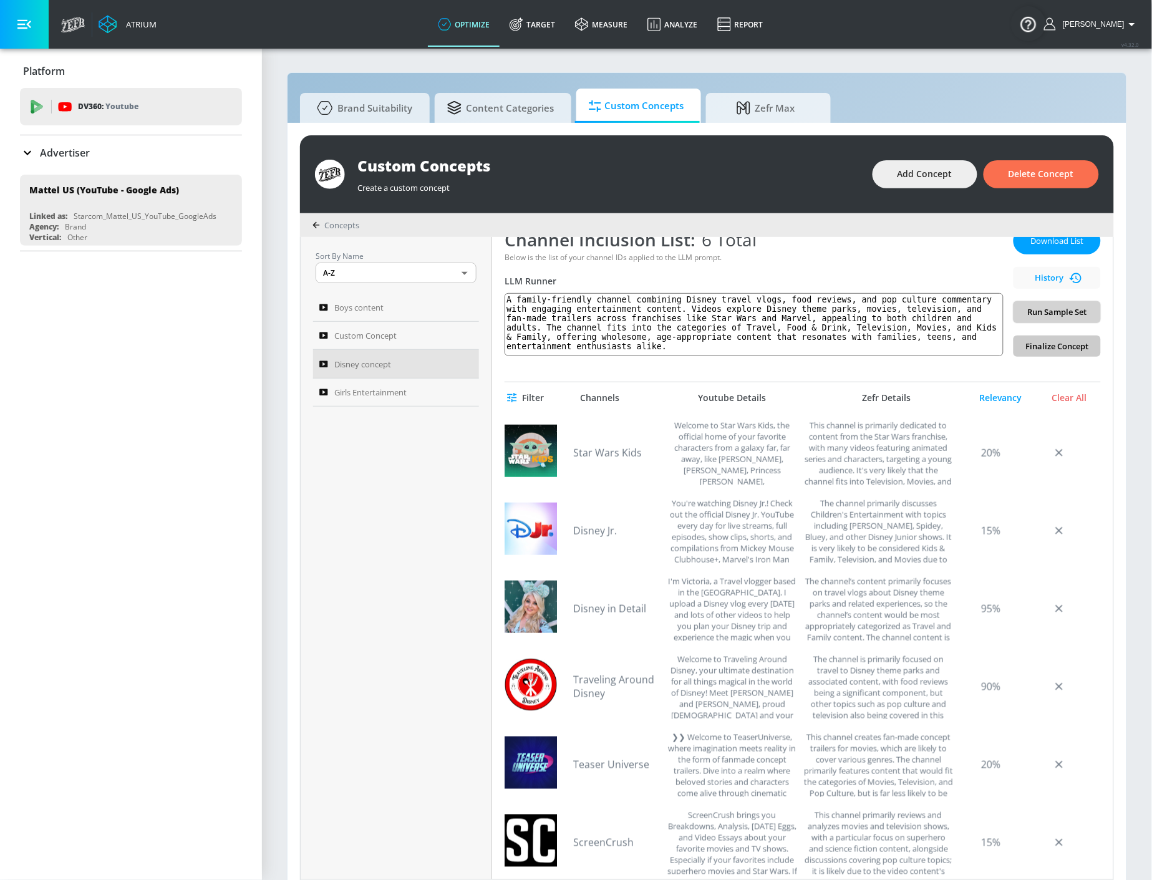
click at [1037, 309] on span "Run Sample Set" at bounding box center [1057, 312] width 67 height 14
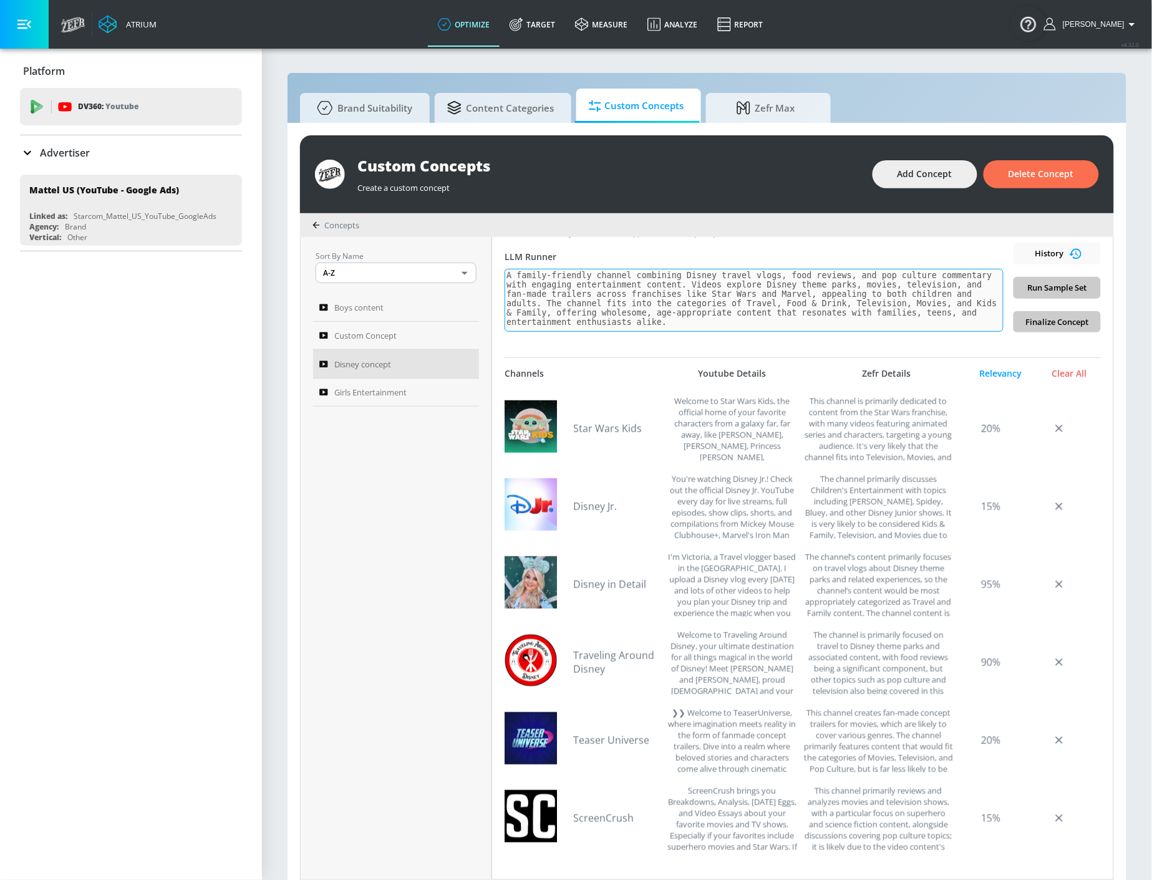
scroll to position [128, 0]
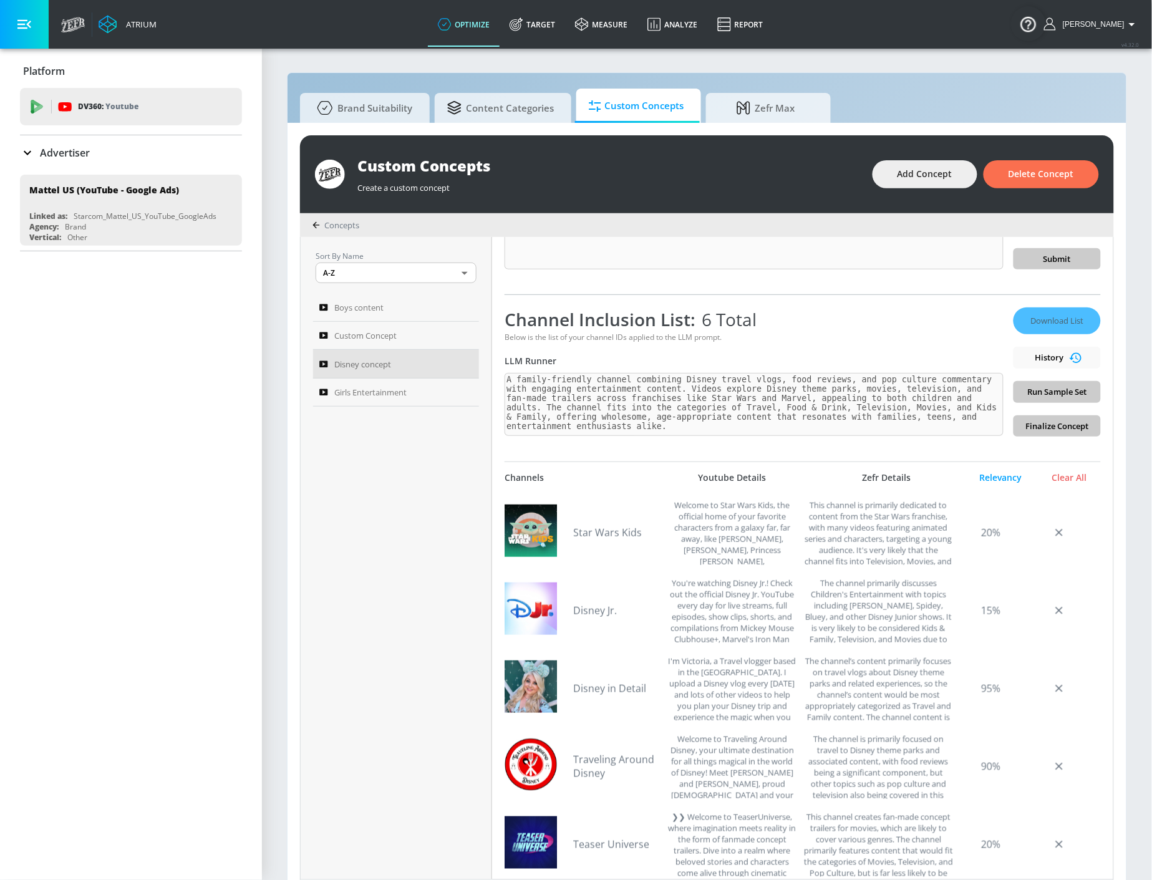
click at [1031, 396] on div "Download List History Run Sample Set Finalize Concept" at bounding box center [1057, 372] width 87 height 129
click at [784, 324] on div "Channel Inclusion List: 6 Total" at bounding box center [754, 320] width 499 height 24
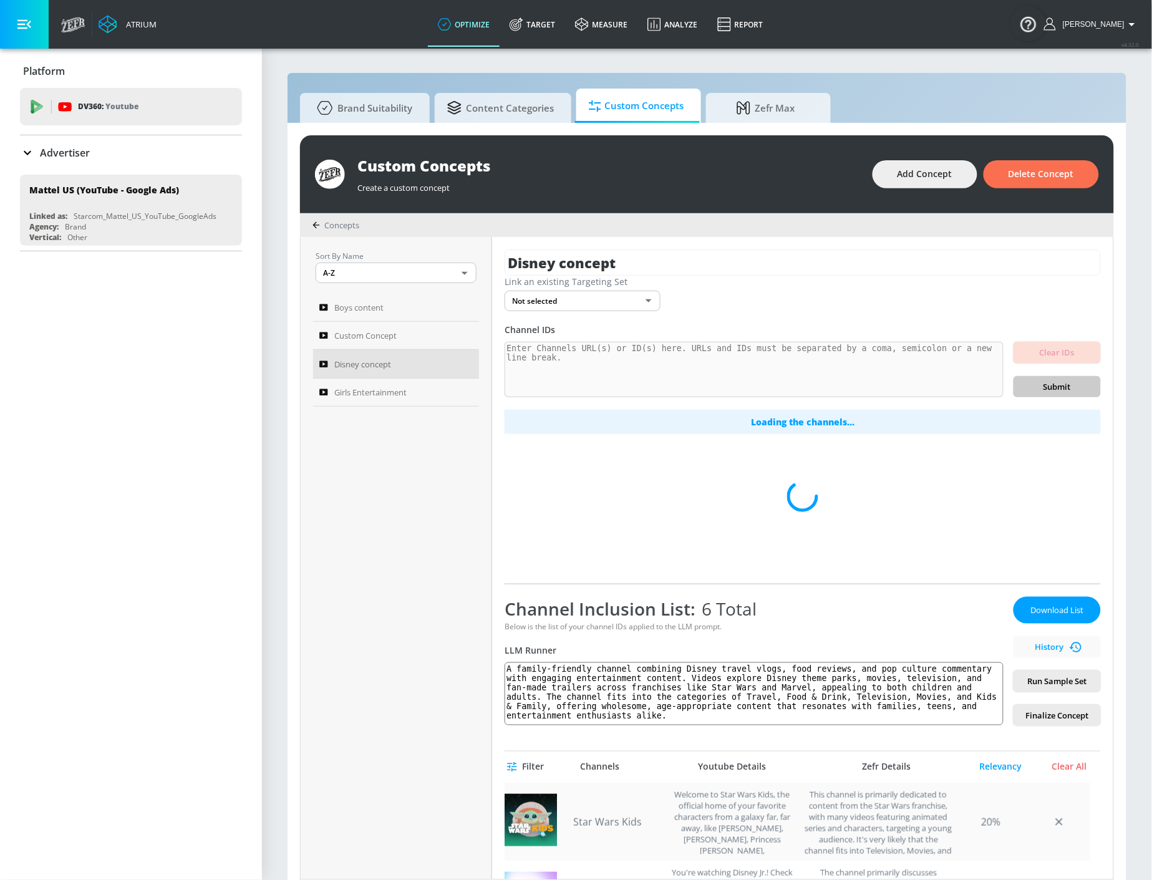
click at [690, 784] on div "Star Wars Kids Welcome to Star Wars Kids, the official home of your favorite ch…" at bounding box center [798, 822] width 586 height 78
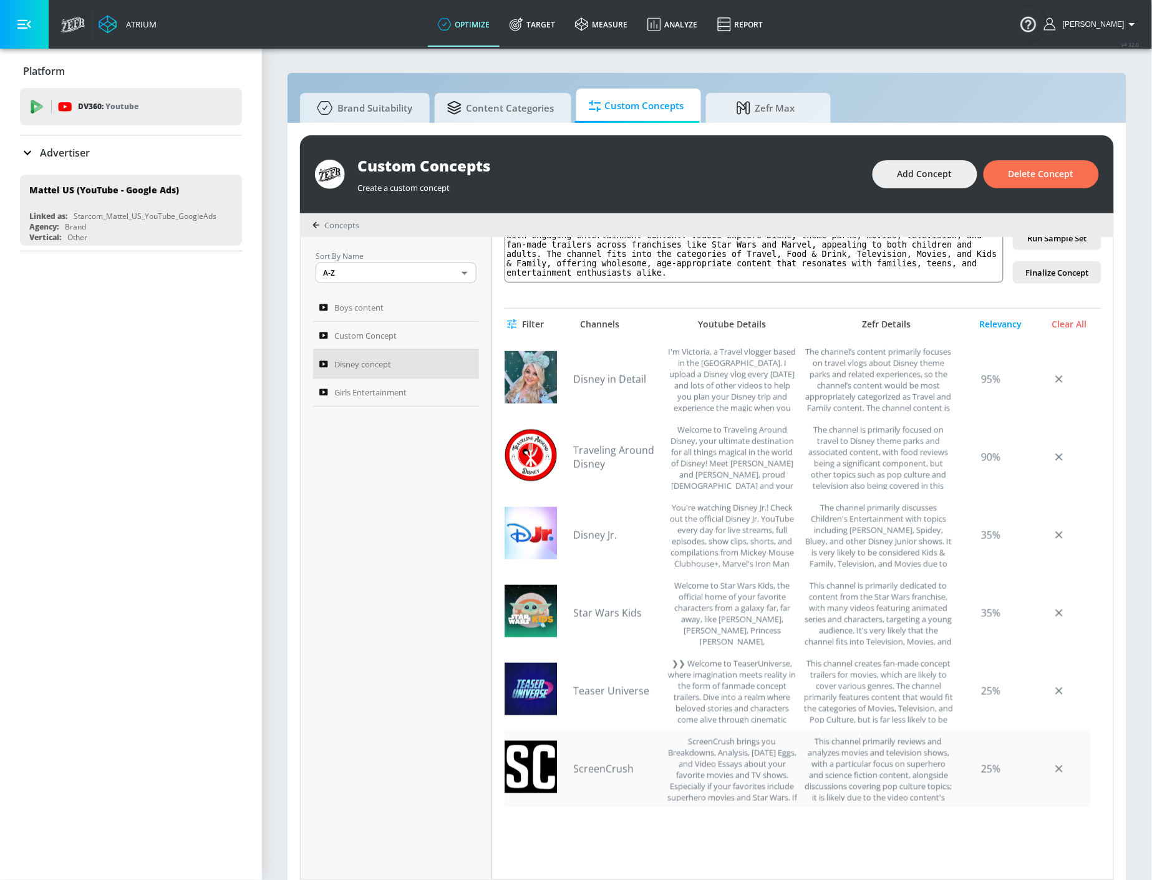
scroll to position [277, 0]
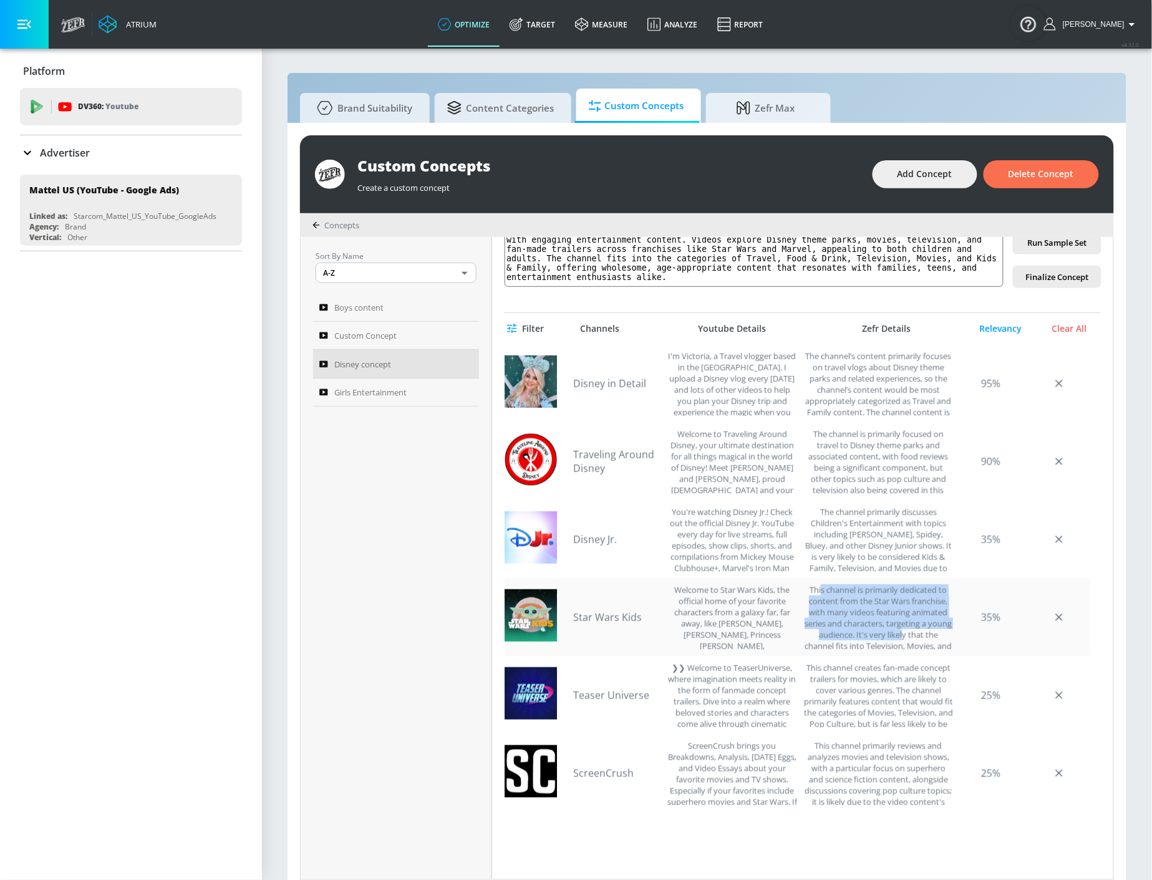
drag, startPoint x: 820, startPoint y: 591, endPoint x: 918, endPoint y: 628, distance: 104.3
click at [918, 628] on div "This channel is primarily dedicated to content from the Star Wars franchise, wi…" at bounding box center [879, 618] width 150 height 66
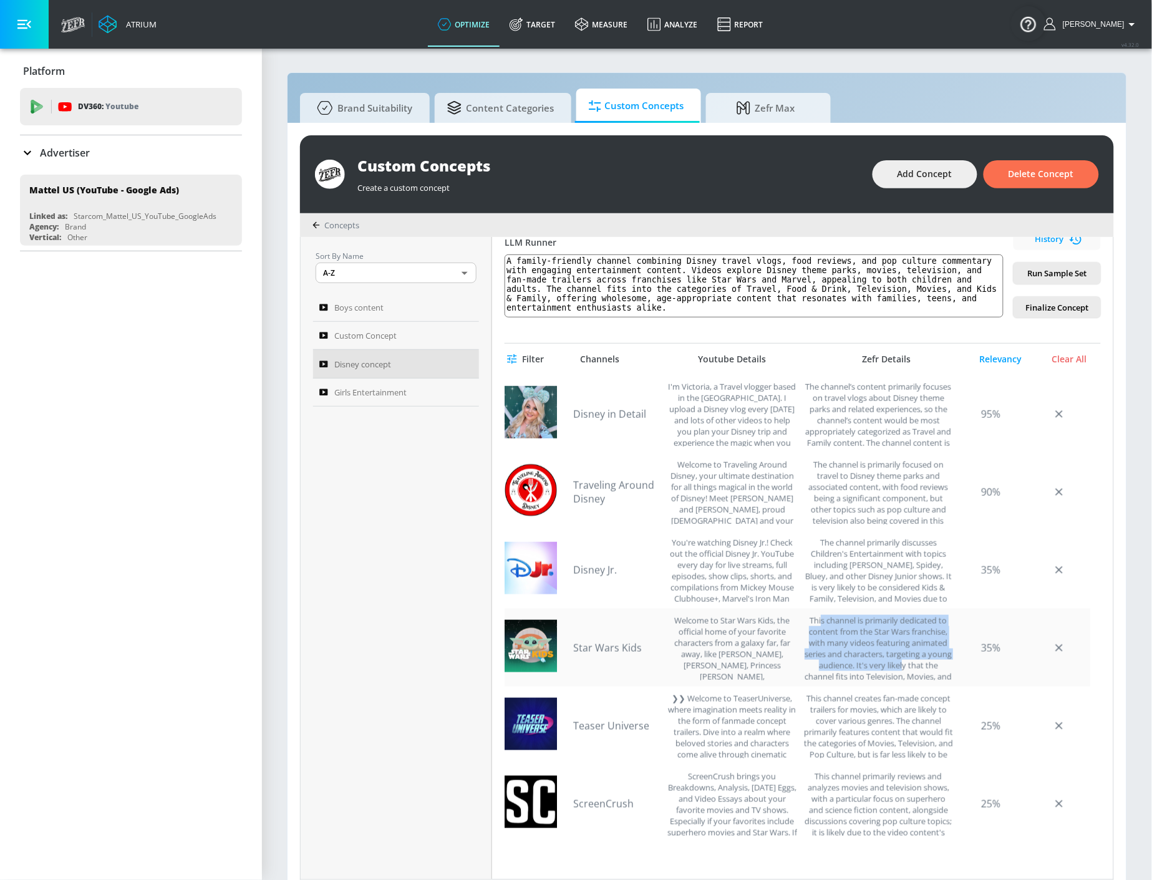
scroll to position [208, 0]
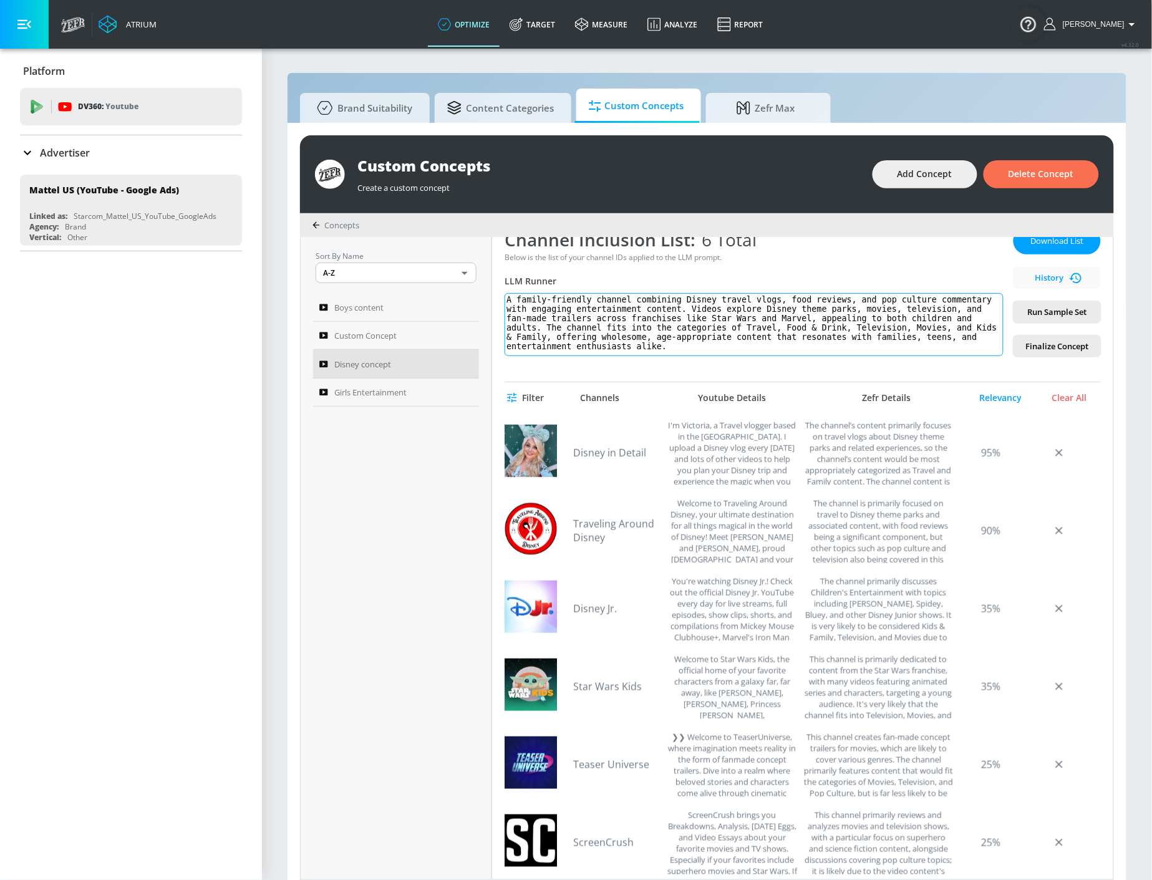
click at [653, 313] on textarea "A family-friendly channel combining Disney travel vlogs, food reviews, and pop …" at bounding box center [754, 324] width 499 height 63
paste textarea "vibrant, family-friendly channel dedicated to all things Disney — from immersiv…"
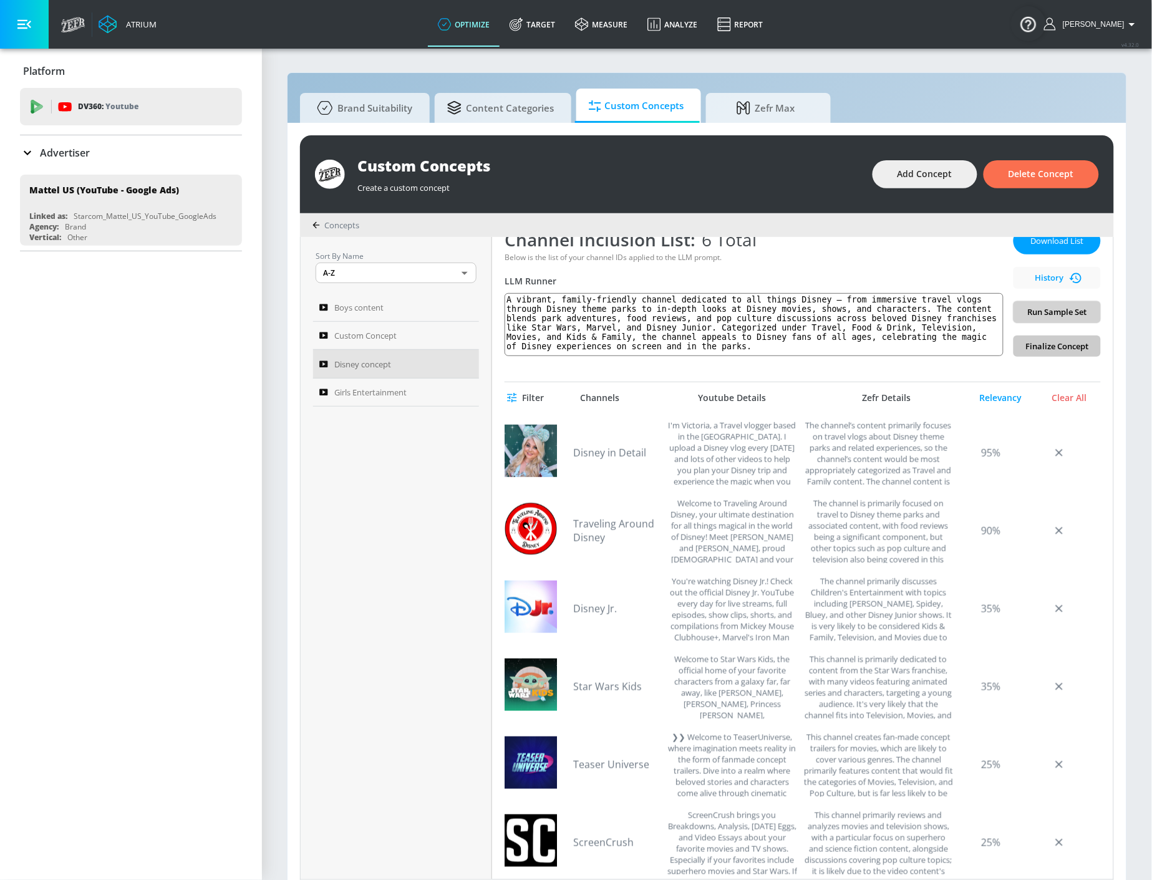
click at [1056, 302] on button "Run Sample Set" at bounding box center [1057, 312] width 87 height 22
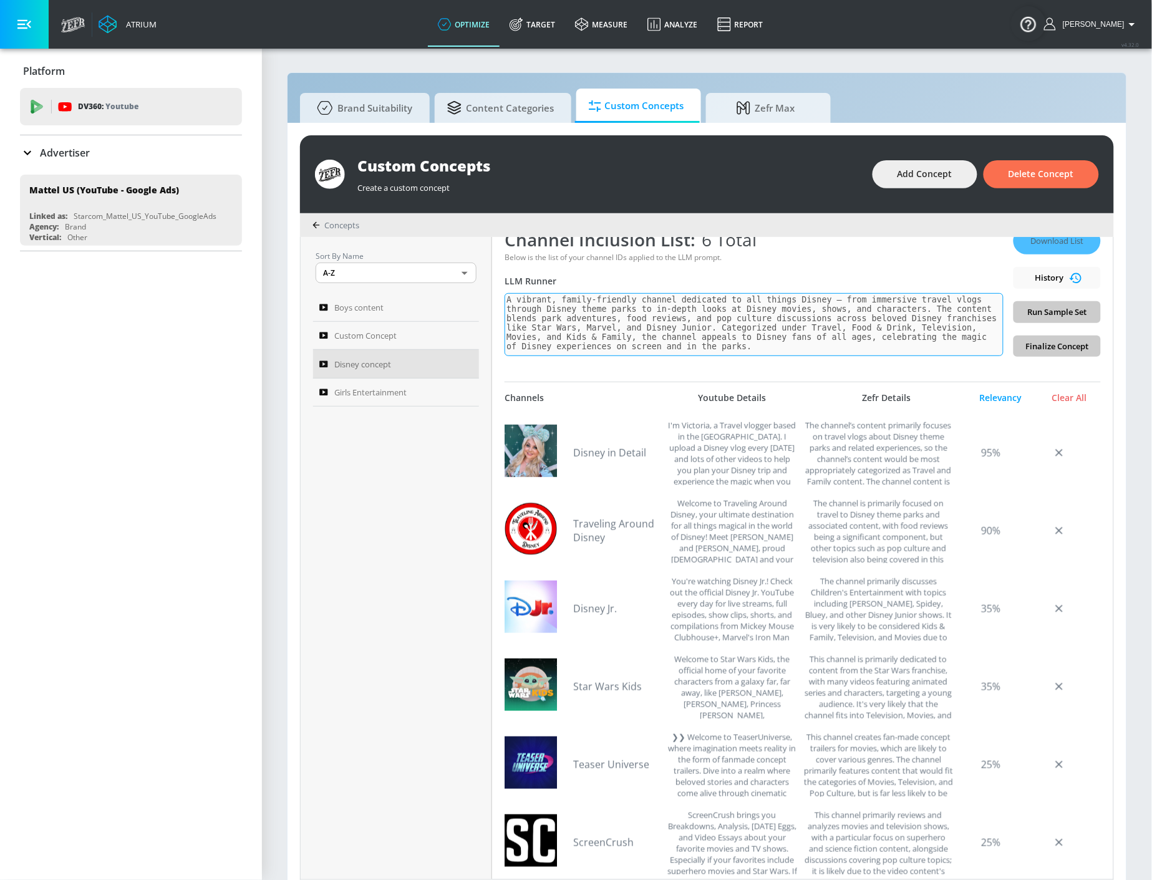
click at [872, 326] on div "Disney concept Link an existing Targeting Set Not selected none ​ Channel IDs C…" at bounding box center [802, 558] width 621 height 643
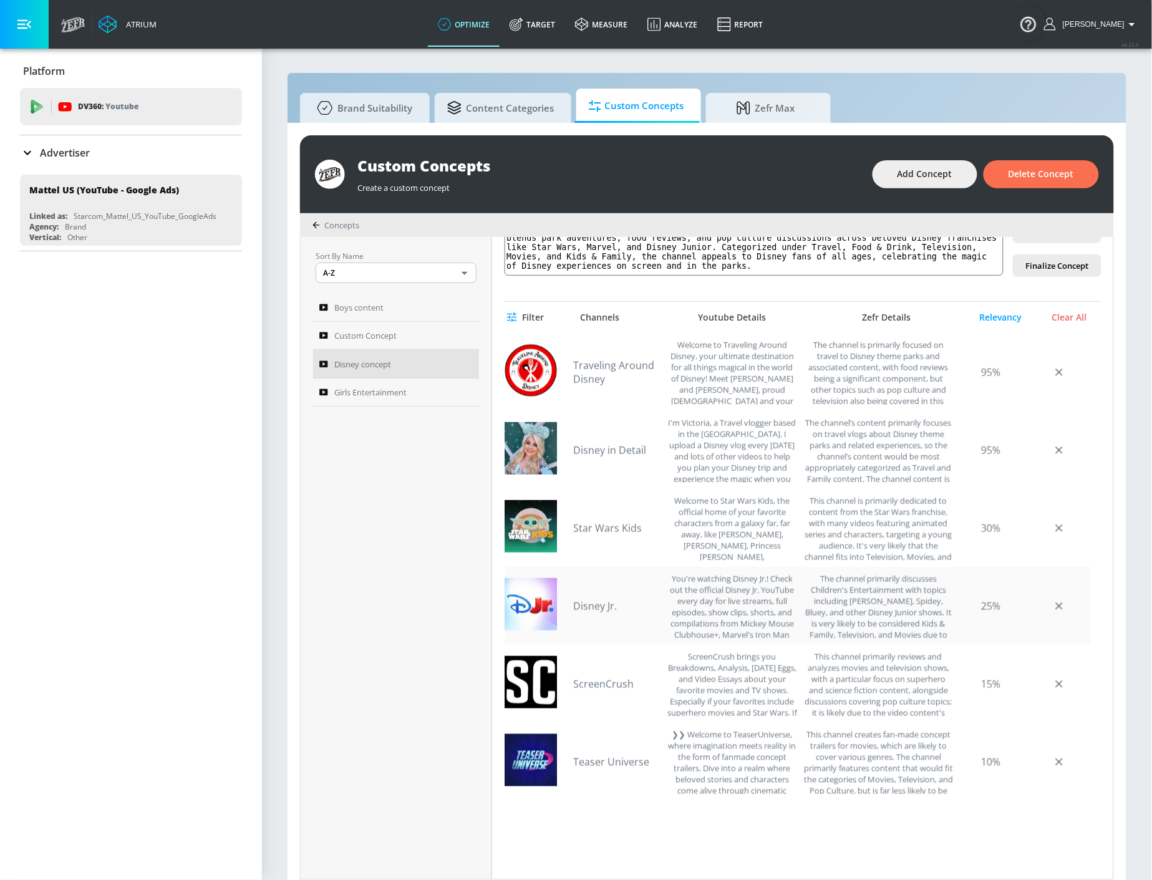
scroll to position [254, 0]
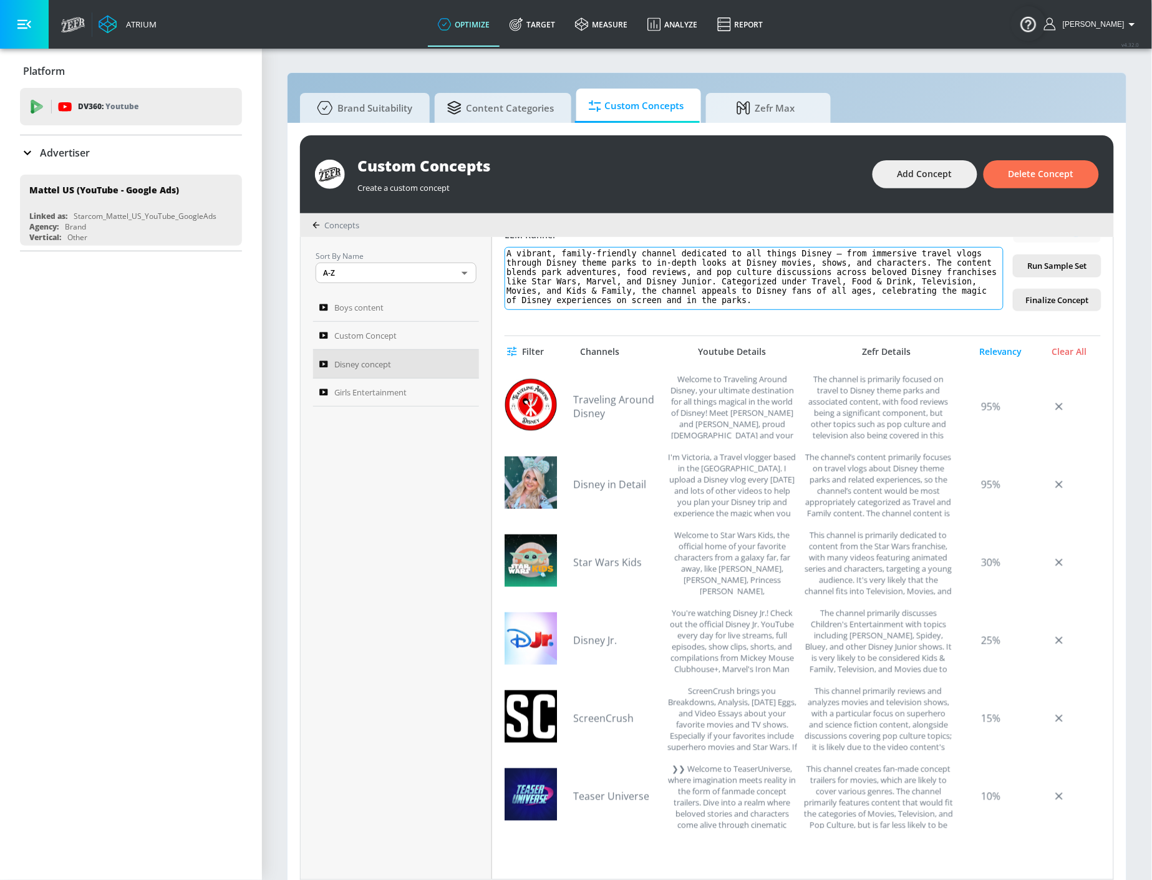
click at [802, 265] on textarea "A vibrant, family-friendly channel dedicated to all things Disney — from immers…" at bounding box center [754, 278] width 499 height 63
paste textarea "family-oriented channel centered on Disney-related content, featuring travel vl…"
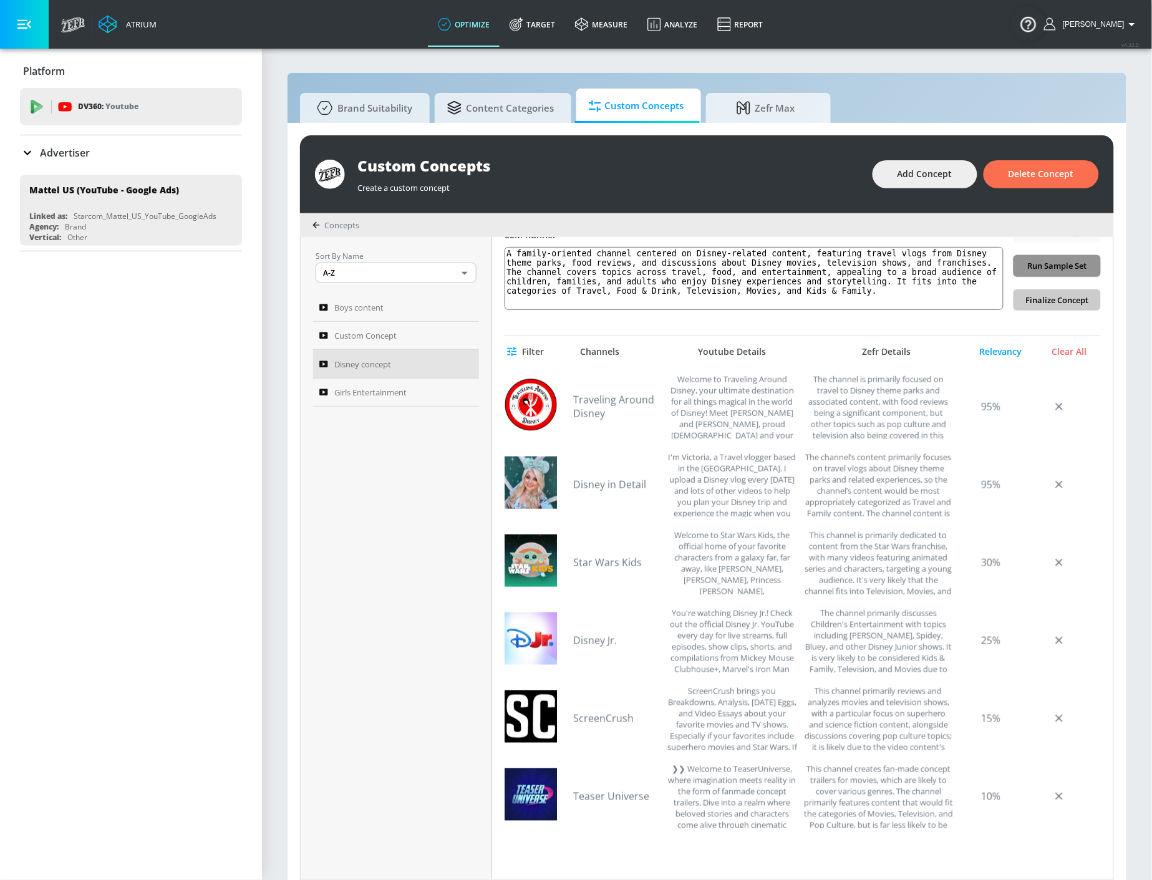
click at [1041, 265] on span "Run Sample Set" at bounding box center [1057, 266] width 67 height 14
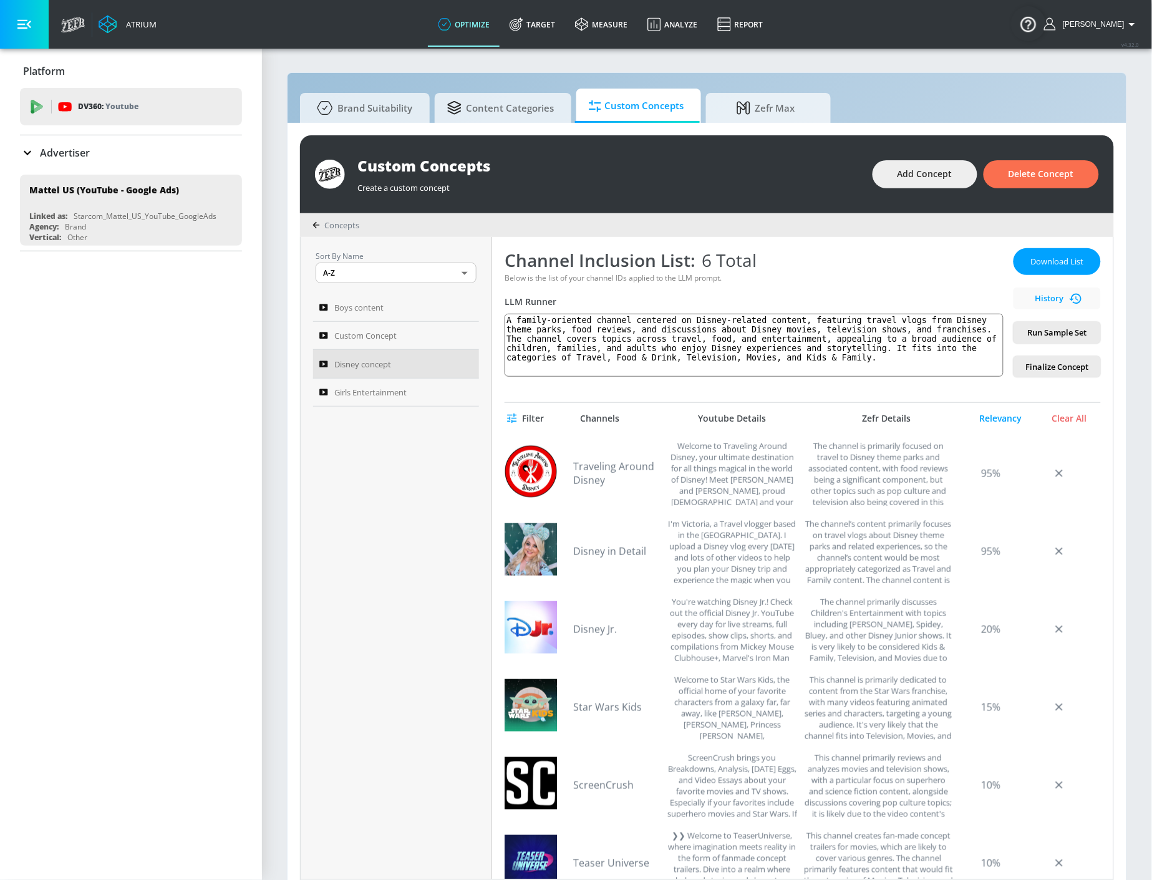
scroll to position [0, 0]
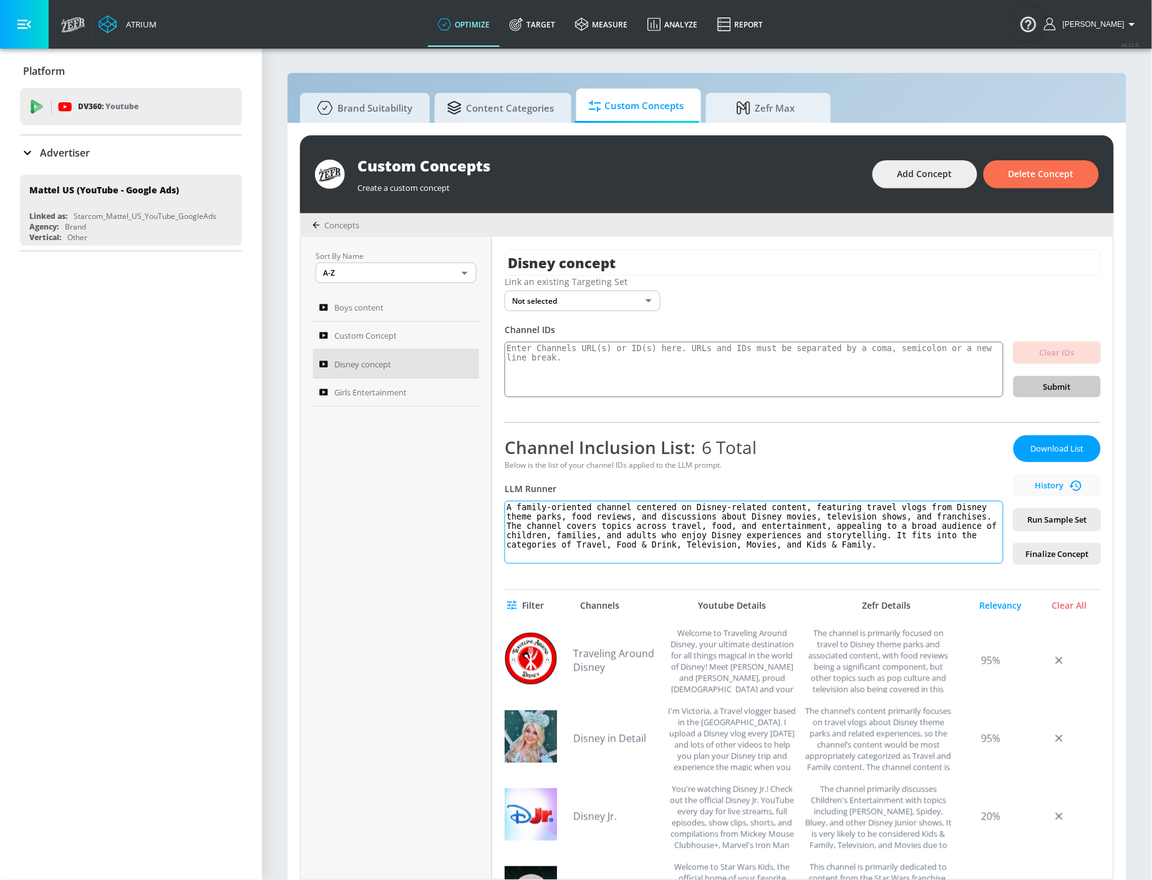
click at [691, 515] on textarea "A family-oriented channel centered on Disney-related content, featuring travel …" at bounding box center [754, 532] width 499 height 63
paste textarea "This channel is the definitive source for all facets of the Disney experience. …"
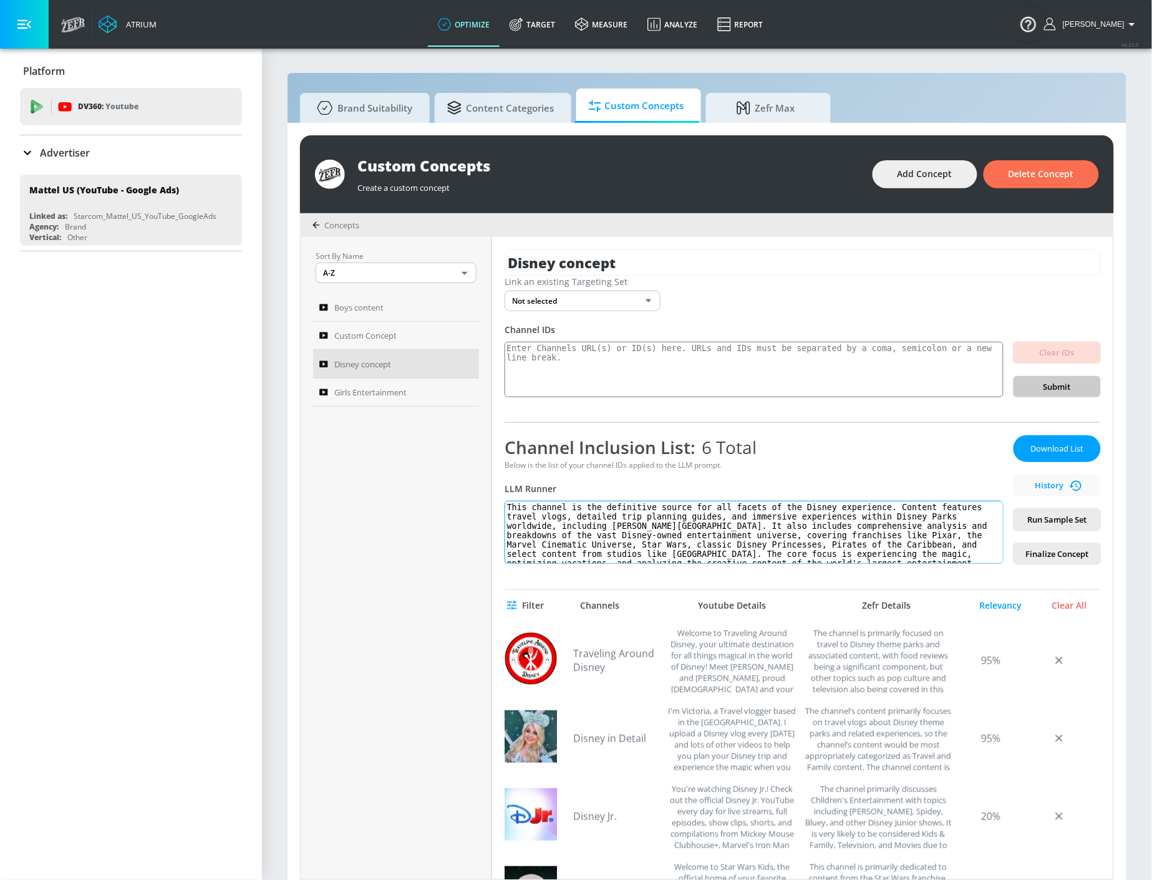
scroll to position [7, 0]
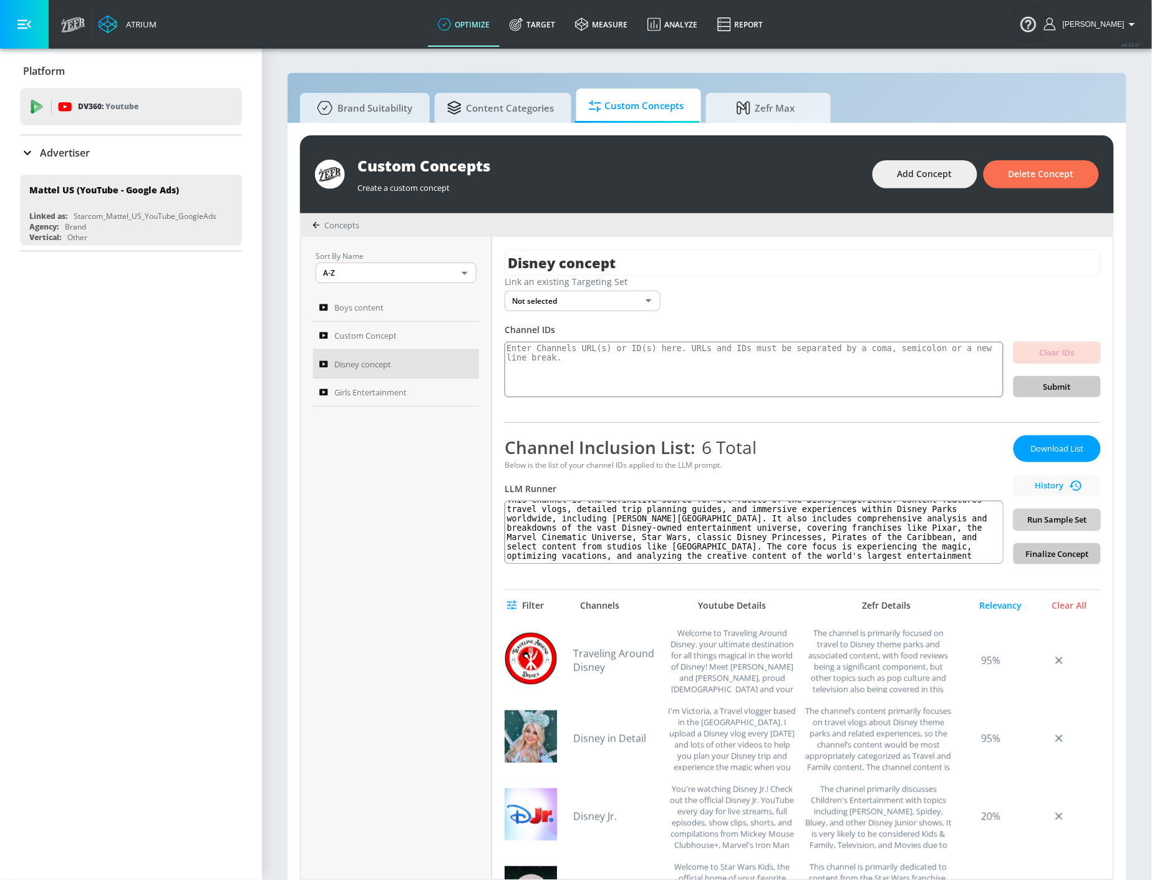
click at [1024, 515] on span "Run Sample Set" at bounding box center [1057, 520] width 67 height 14
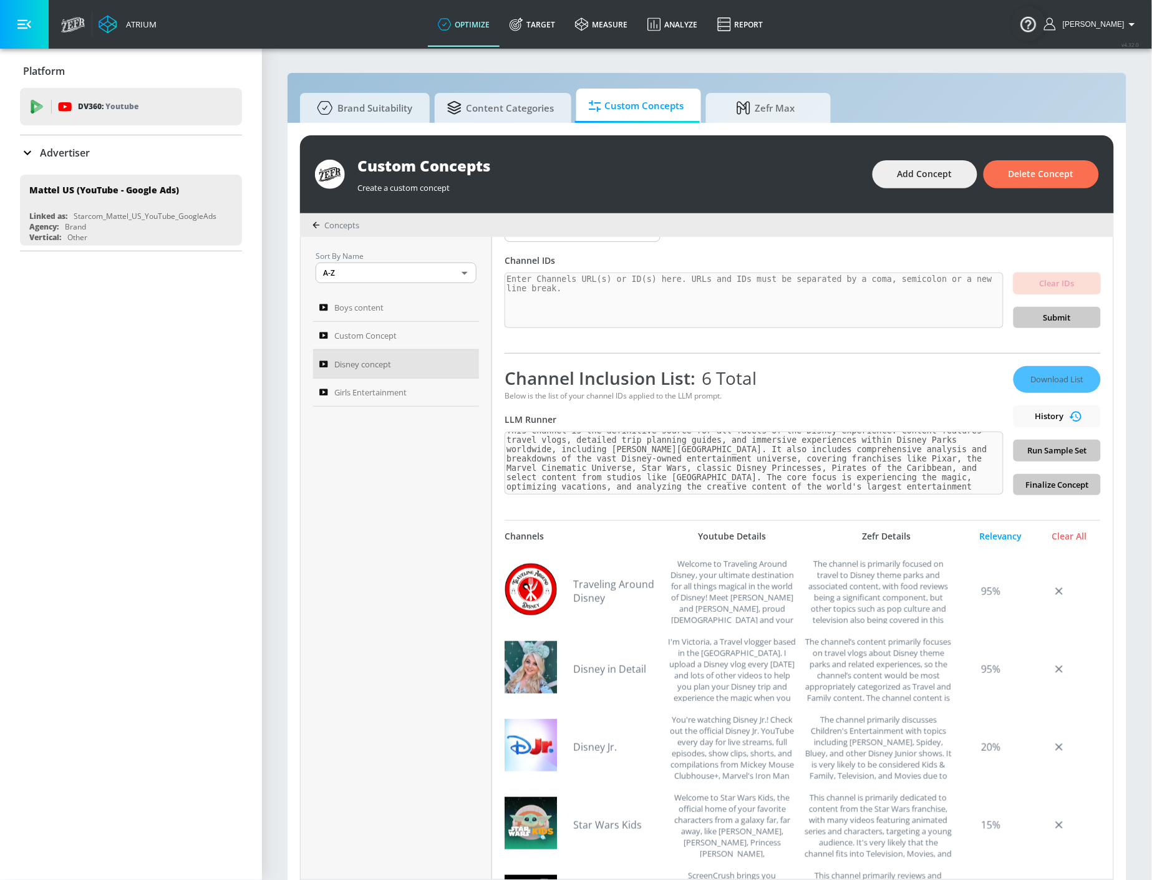
scroll to position [0, 0]
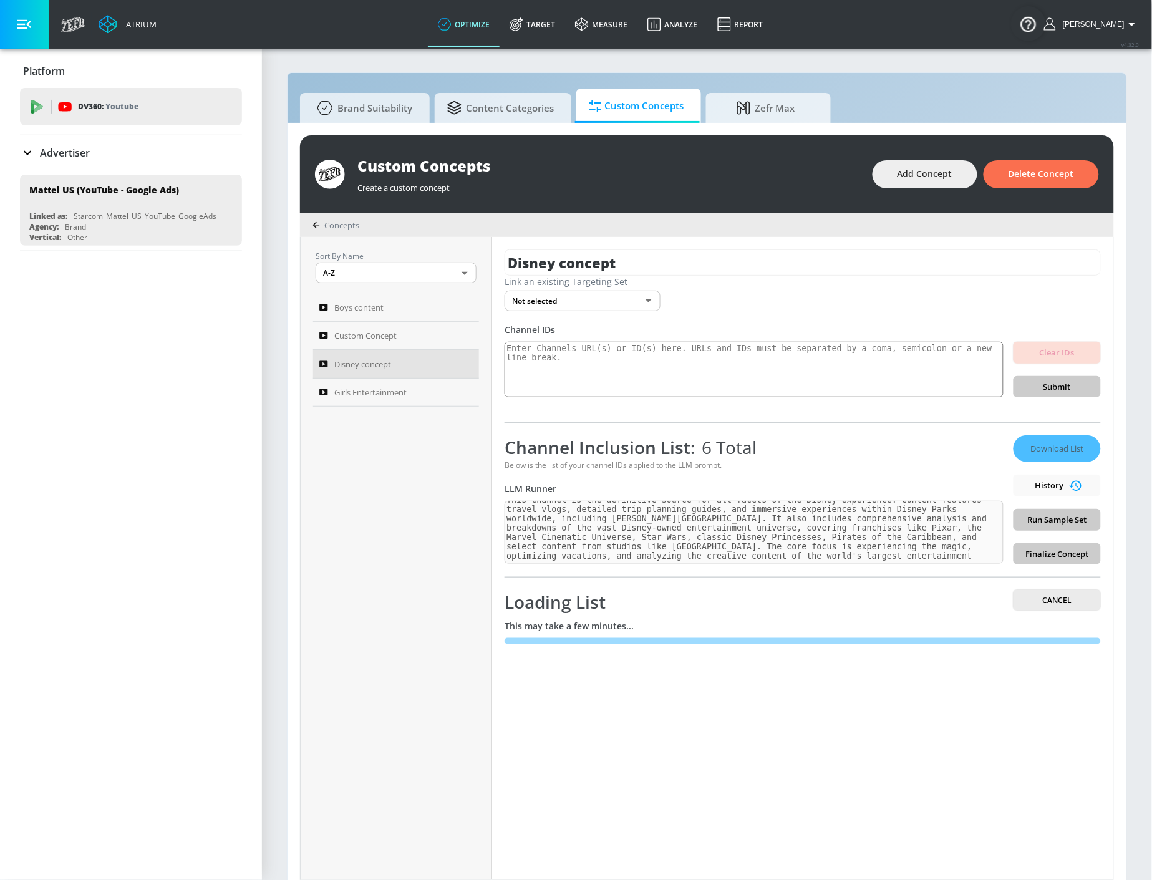
click at [468, 606] on div "Sort By Name A-Z ASC ​ Boys content Custom Concept Disney concept Girls Enterta…" at bounding box center [397, 558] width 192 height 643
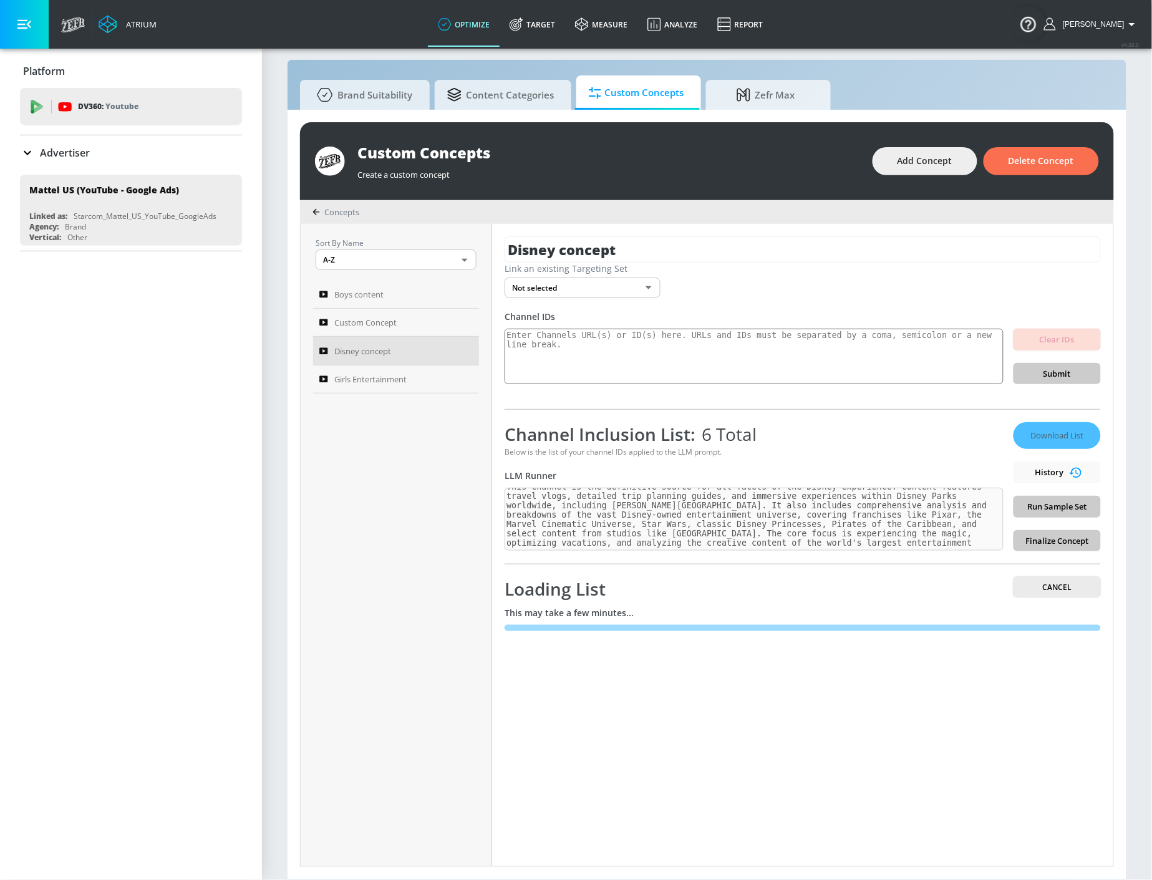
click at [413, 541] on div "Sort By Name A-Z ASC ​ Boys content Custom Concept Disney concept Girls Enterta…" at bounding box center [397, 545] width 192 height 643
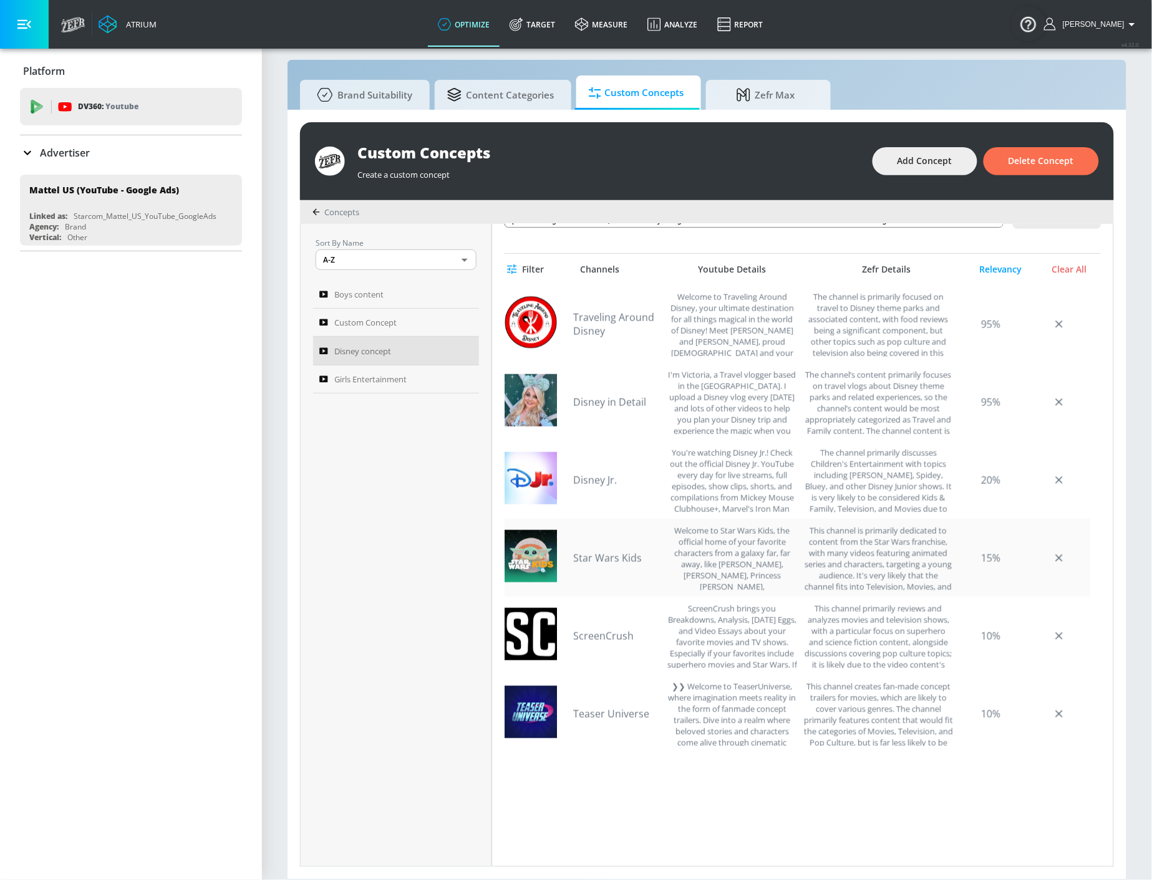
scroll to position [323, 0]
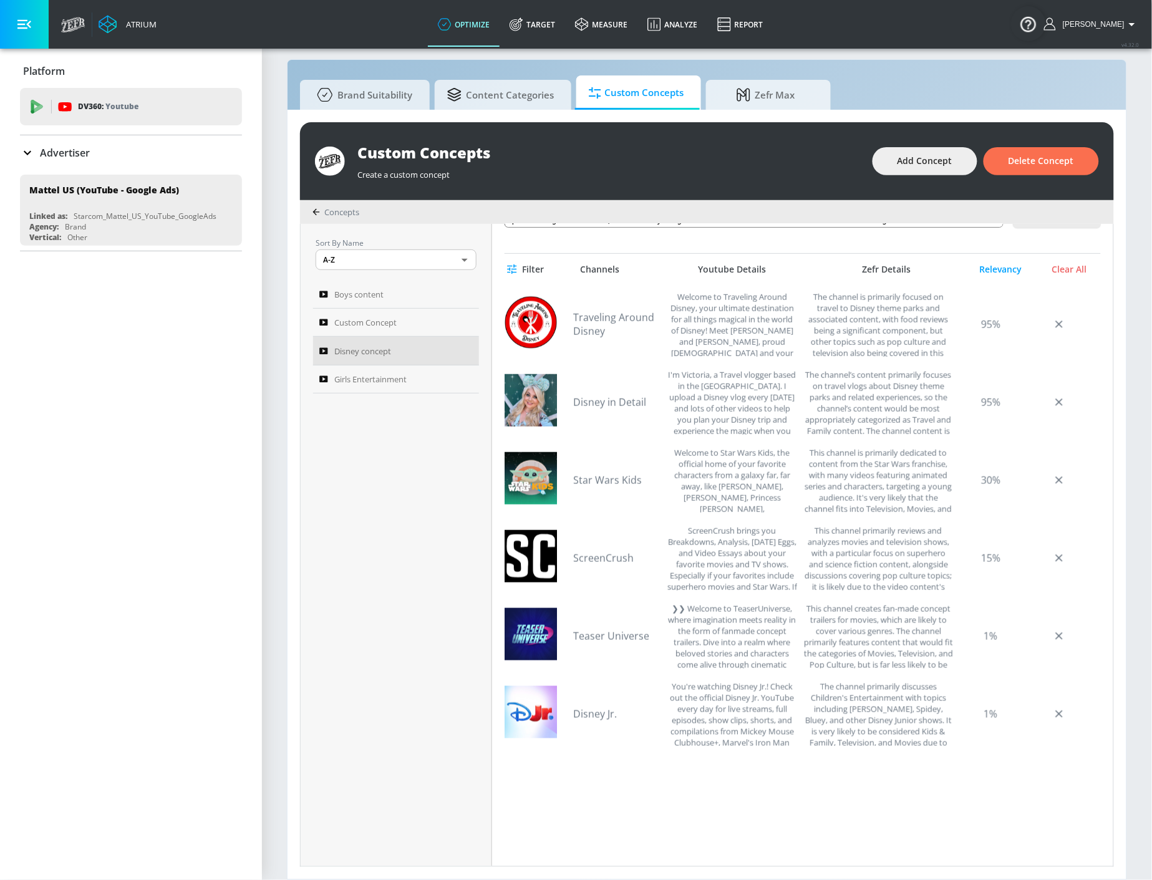
click at [785, 765] on div "Traveling Around Disney Welcome to Traveling Around Disney, your ultimate desti…" at bounding box center [798, 600] width 586 height 630
drag, startPoint x: 865, startPoint y: 464, endPoint x: 868, endPoint y: 456, distance: 8.7
click at [867, 459] on div "This channel is primarily dedicated to content from the Star Wars franchise, wi…" at bounding box center [879, 480] width 150 height 66
click at [868, 454] on div "This channel is primarily dedicated to content from the Star Wars franchise, wi…" at bounding box center [879, 480] width 150 height 66
click at [868, 452] on div "This channel is primarily dedicated to content from the Star Wars franchise, wi…" at bounding box center [879, 480] width 150 height 66
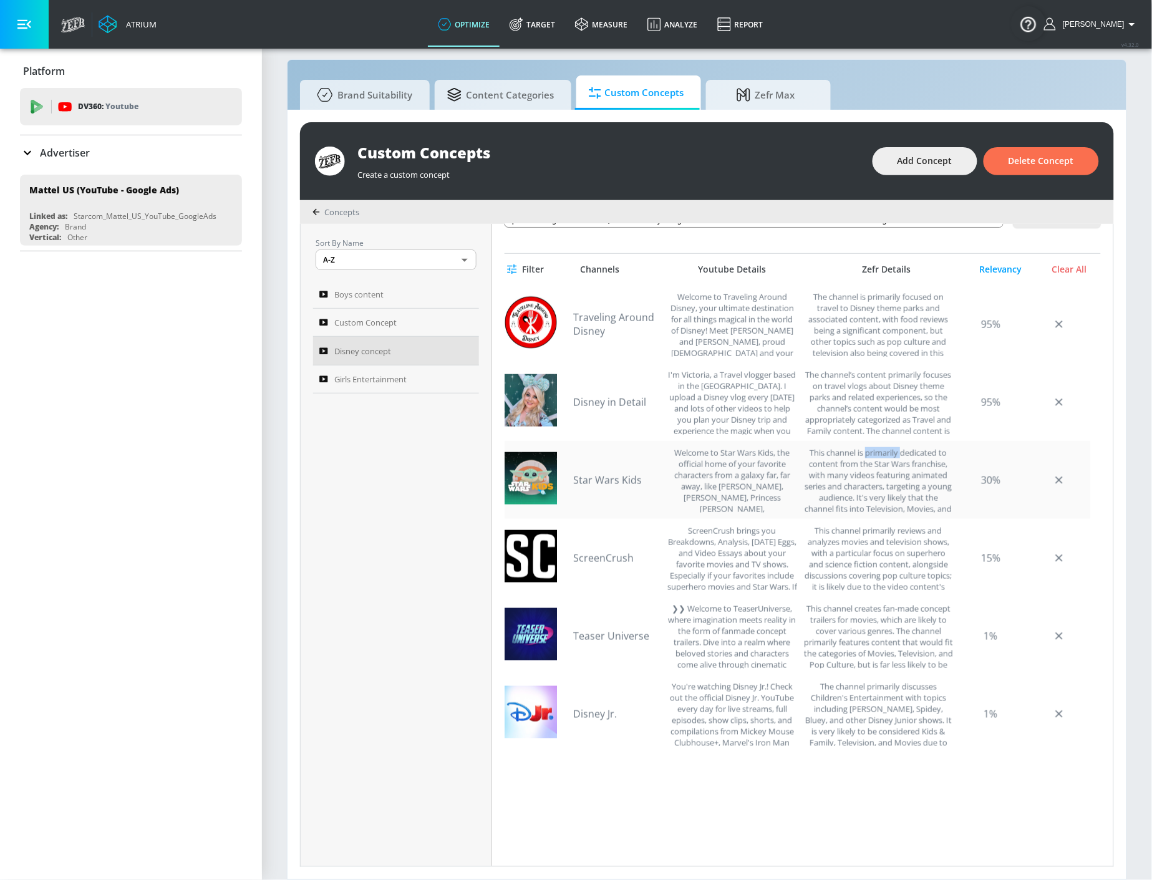
click at [868, 451] on div "This channel is primarily dedicated to content from the Star Wars franchise, wi…" at bounding box center [879, 480] width 150 height 66
copy div "This channel is primarily dedicated to content from the Star Wars franchise, wi…"
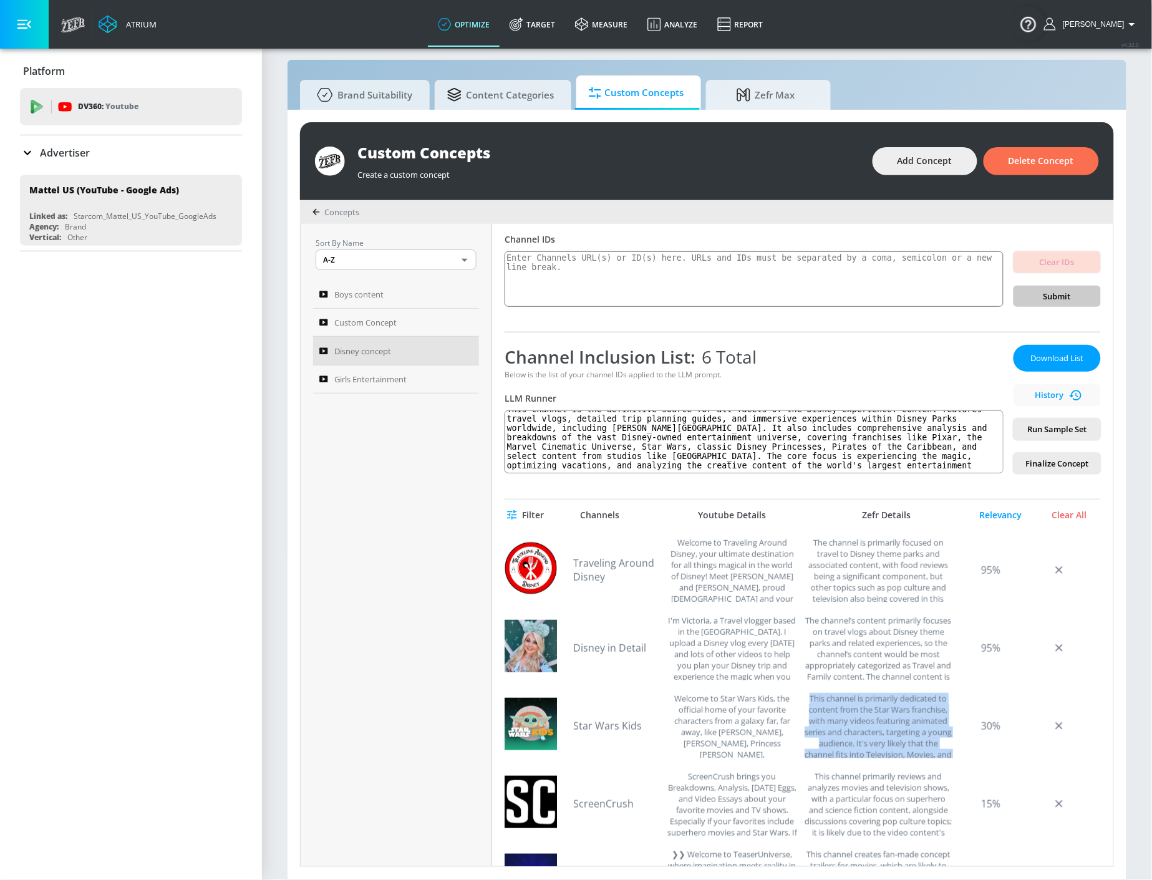
scroll to position [46, 0]
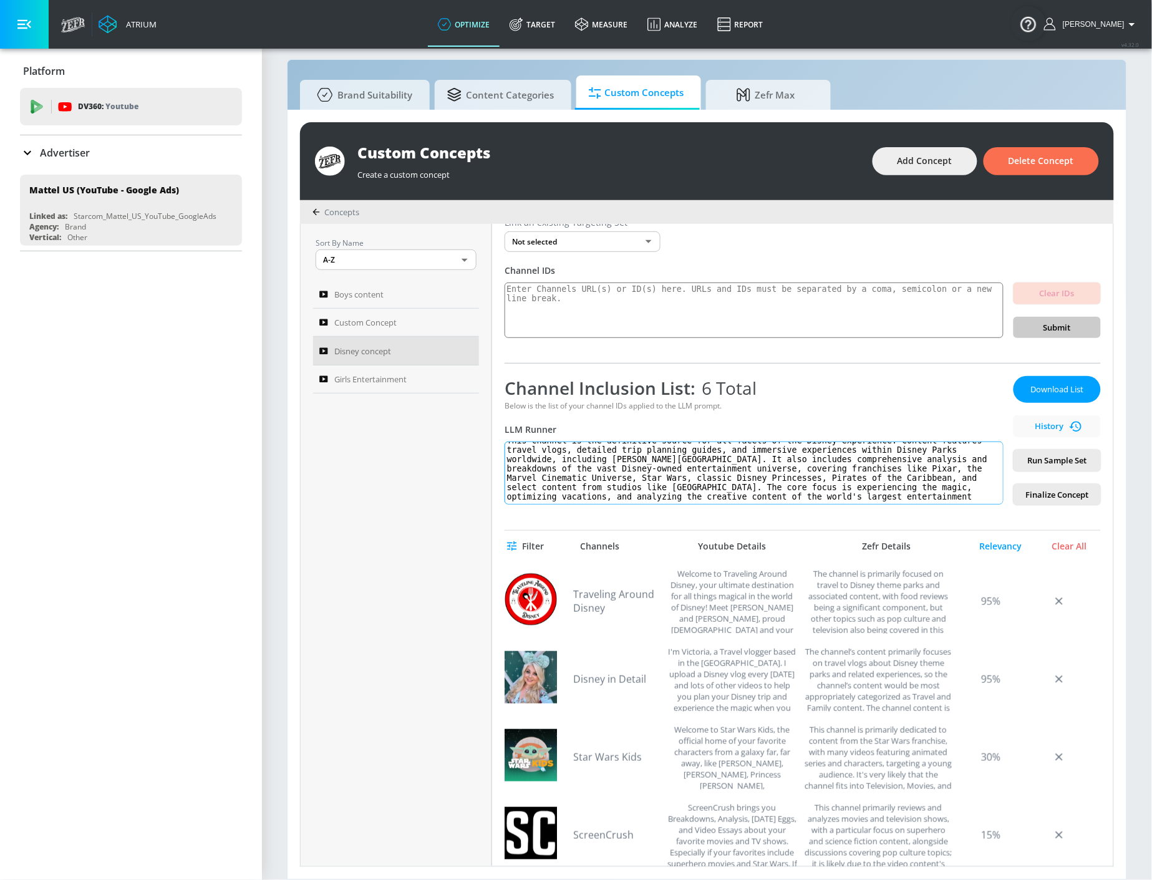
click at [784, 479] on textarea "This channel is the definitive source for all facets of the Disney experience. …" at bounding box center [754, 473] width 499 height 63
paste textarea "A family-oriented channel centered on Disney content, featuring travel vlogs fr…"
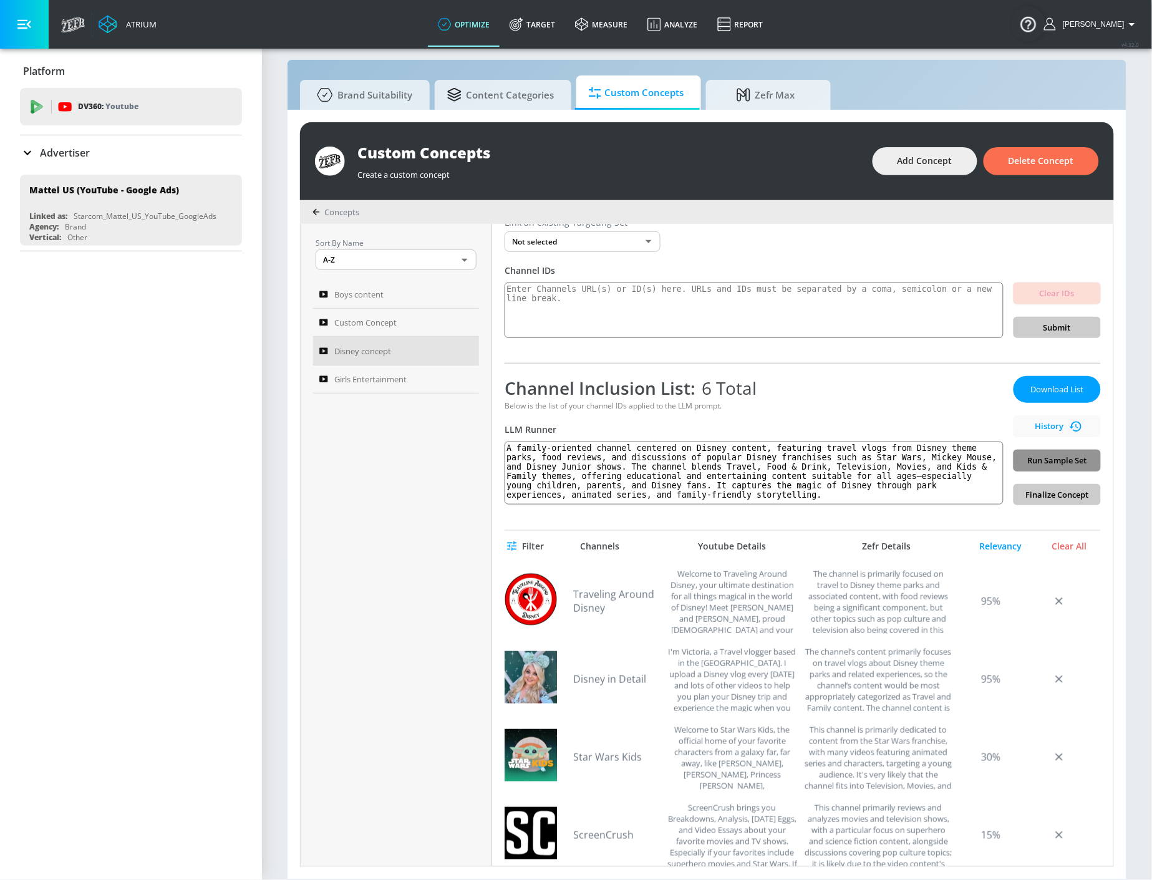
click at [1046, 460] on span "Run Sample Set" at bounding box center [1057, 461] width 67 height 14
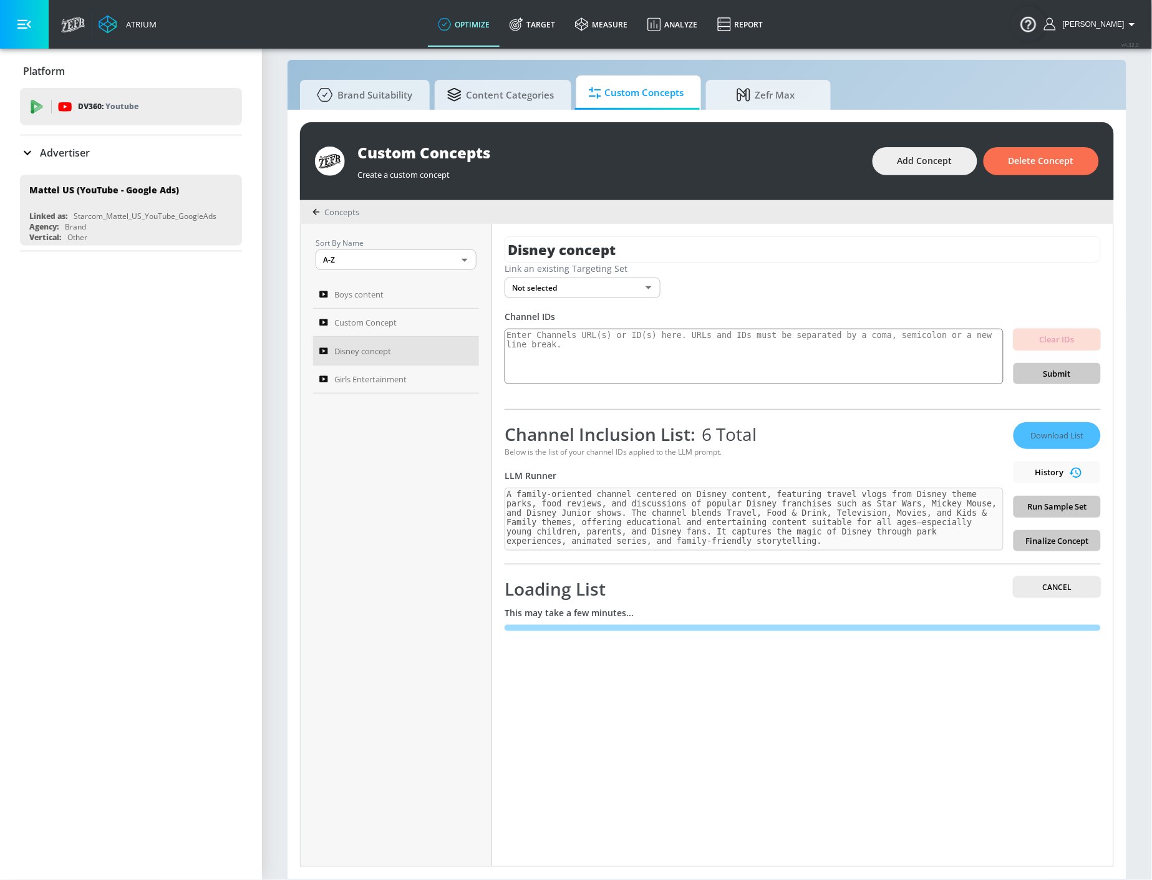
click at [632, 797] on div "Disney concept Link an existing Targeting Set Not selected none ​ Channel IDs C…" at bounding box center [802, 545] width 621 height 643
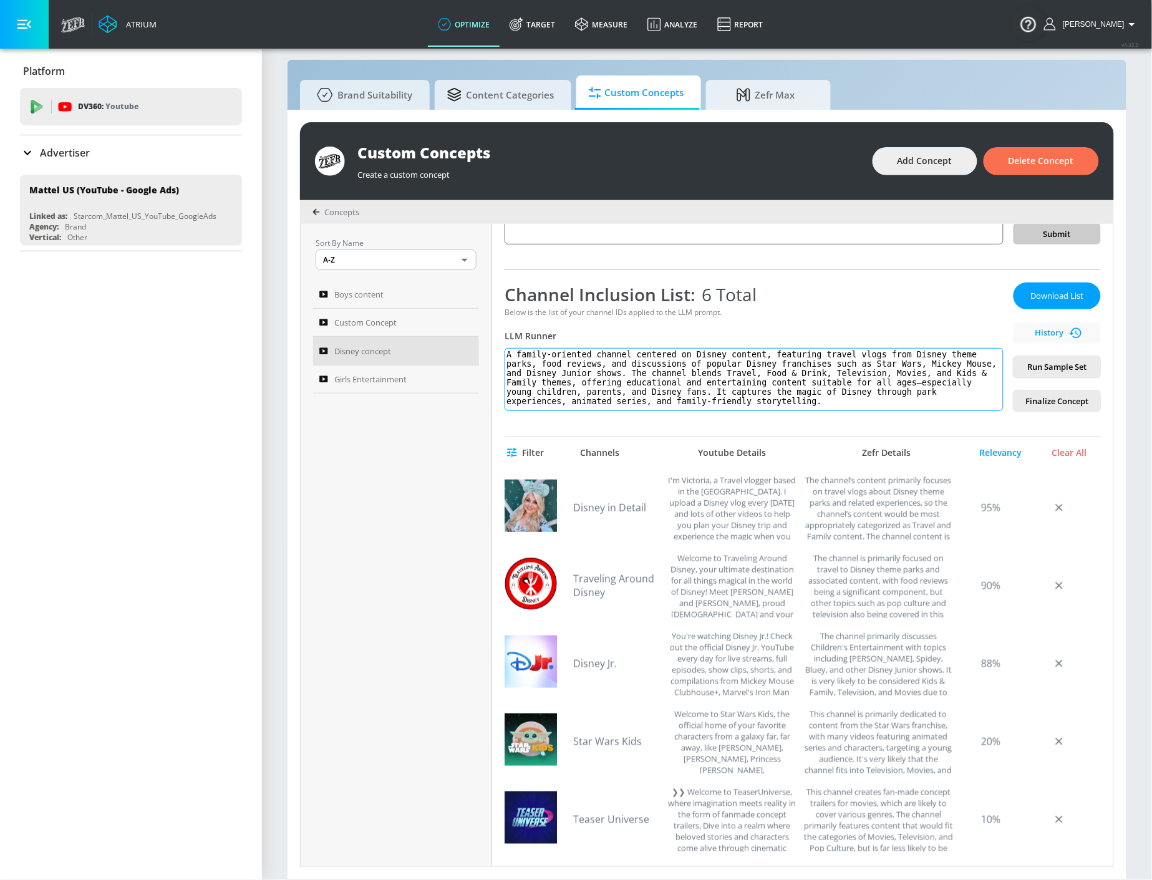
scroll to position [138, 0]
click at [620, 743] on link "Star Wars Kids" at bounding box center [616, 743] width 87 height 14
click at [692, 406] on textarea "A family-oriented channel centered on Disney content, featuring travel vlogs fr…" at bounding box center [754, 380] width 499 height 63
click at [612, 389] on textarea "A family-oriented channel centered on Disney content, featuring travel vlogs fr…" at bounding box center [754, 380] width 499 height 63
paste textarea "broad entertainment channel featuring travel experiences, food reviews, and dis…"
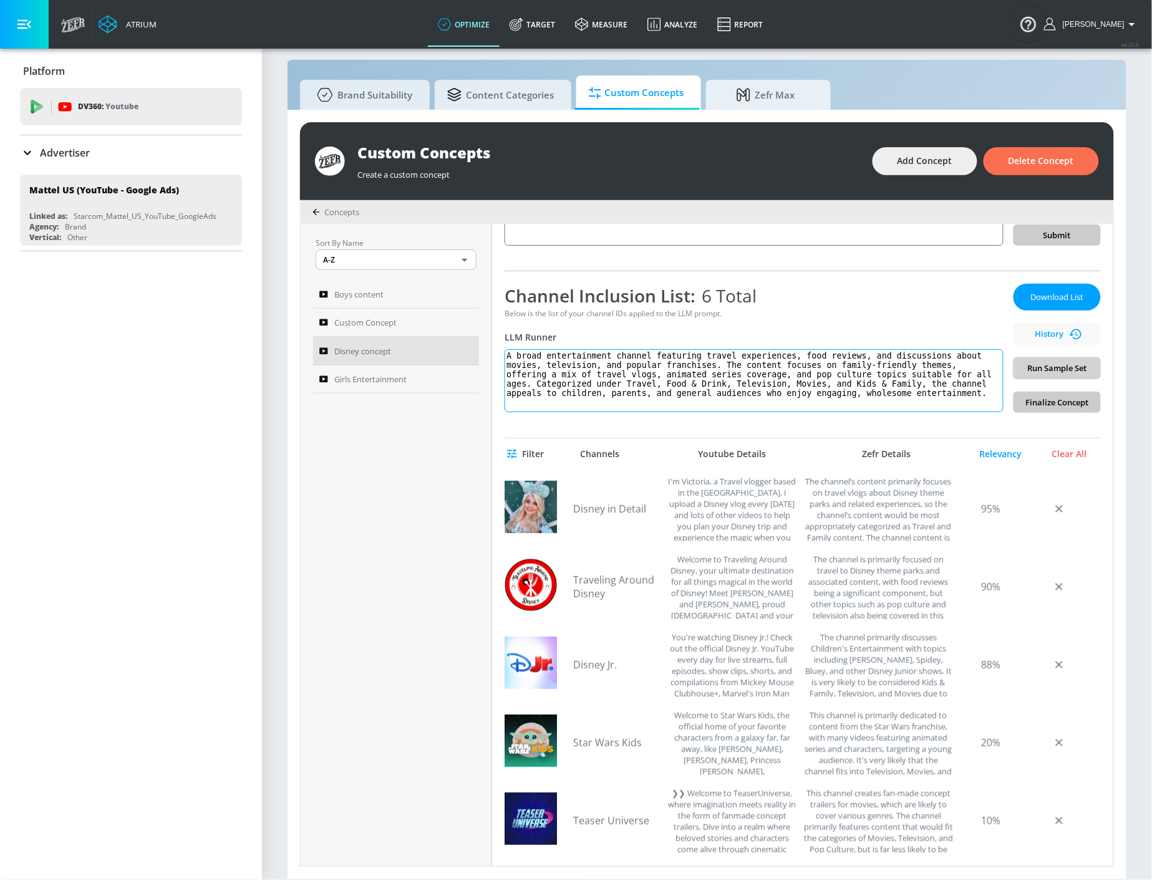
type textarea "A broad entertainment channel featuring travel experiences, food reviews, and d…"
click at [1041, 367] on span "Run Sample Set" at bounding box center [1057, 368] width 67 height 14
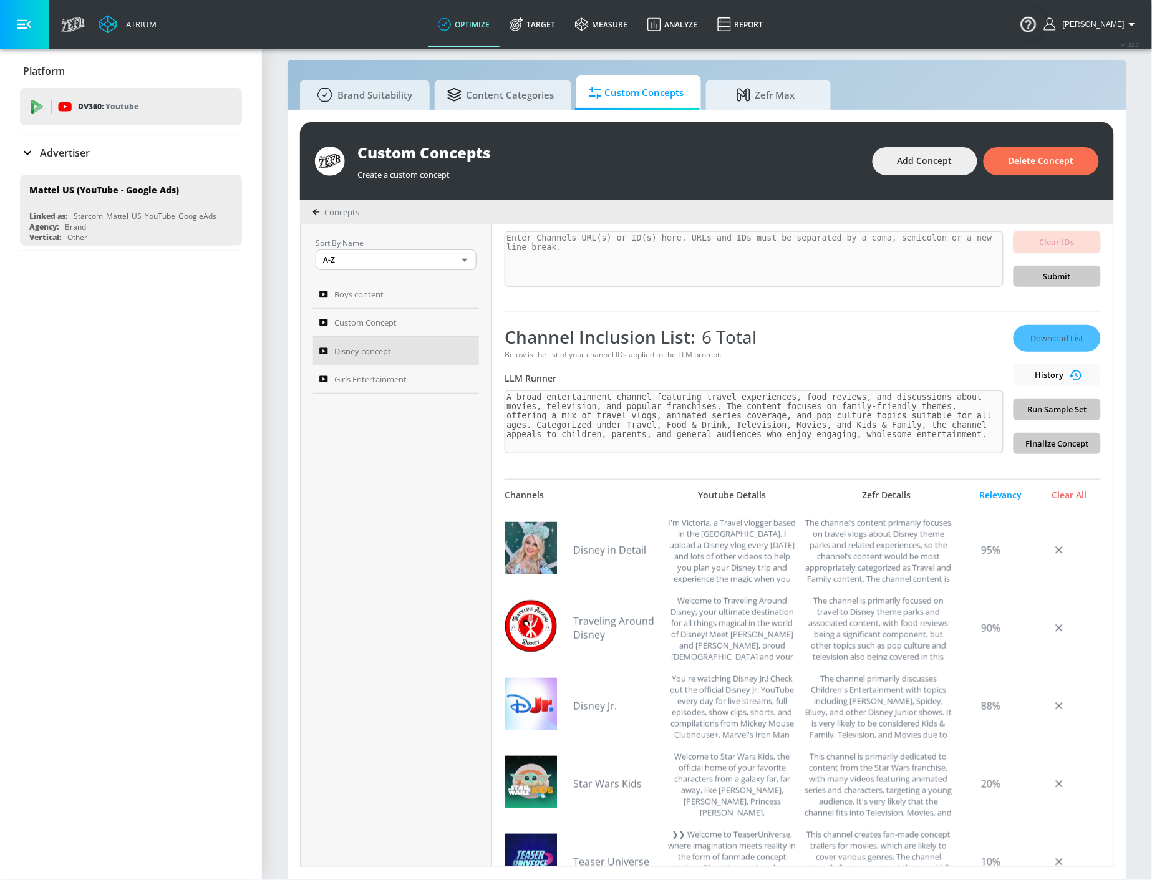
scroll to position [59, 0]
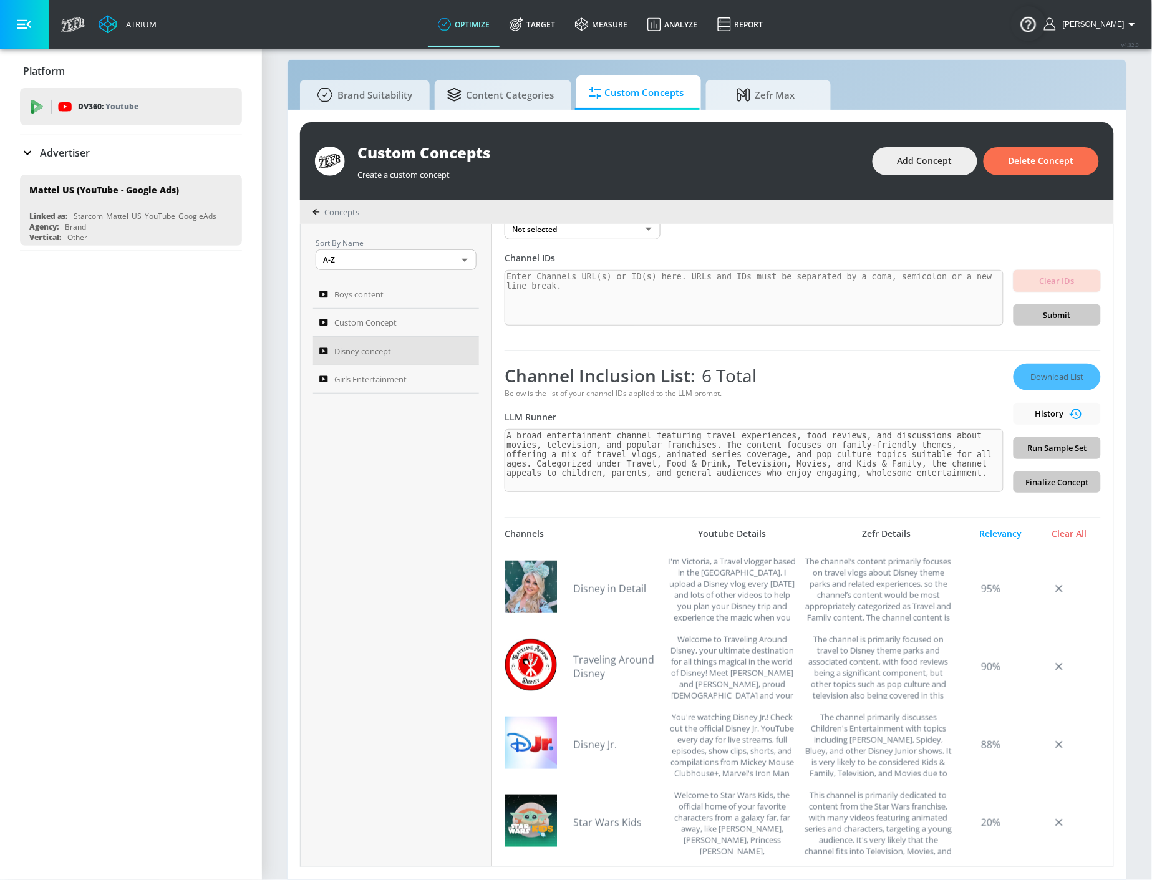
click at [1038, 451] on div "Download List History Run Sample Set Finalize Concept" at bounding box center [1057, 428] width 87 height 129
click at [1054, 452] on div "Download List History Run Sample Set Finalize Concept" at bounding box center [1057, 428] width 87 height 129
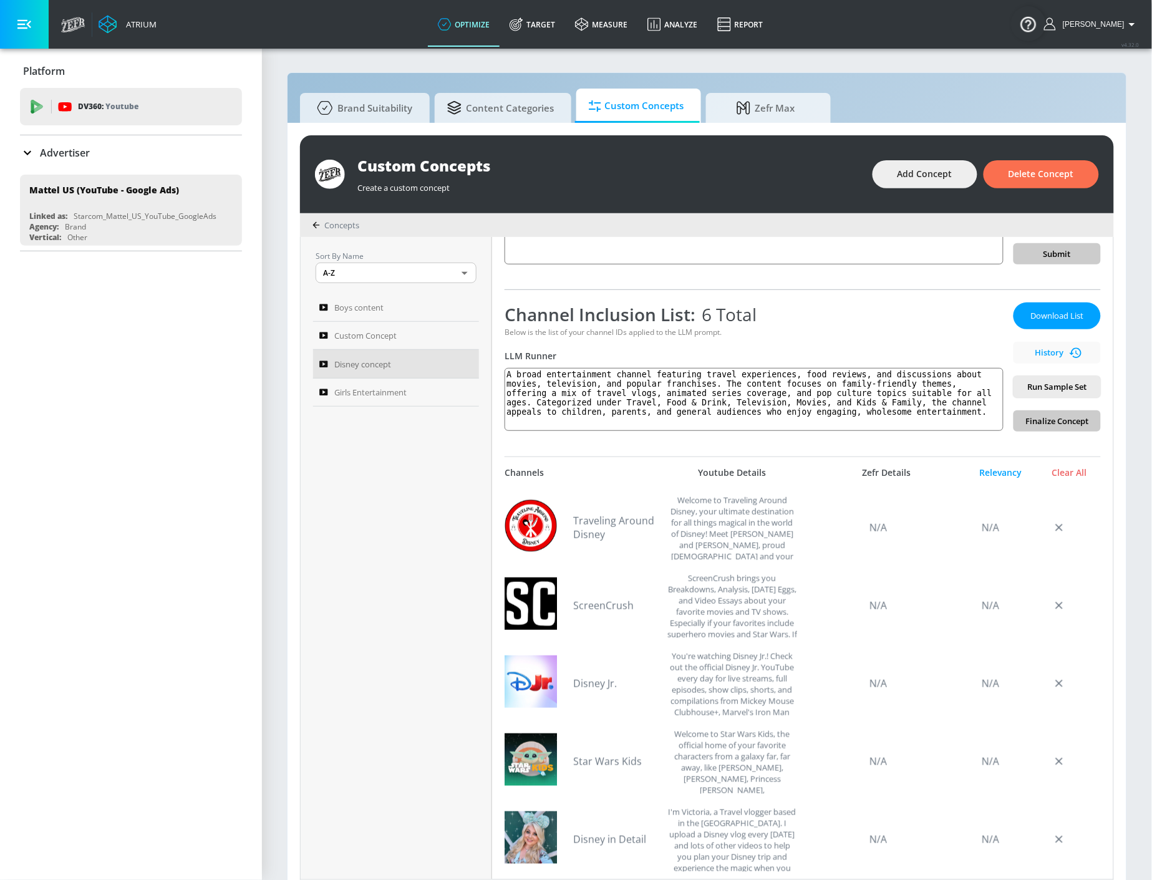
scroll to position [138, 0]
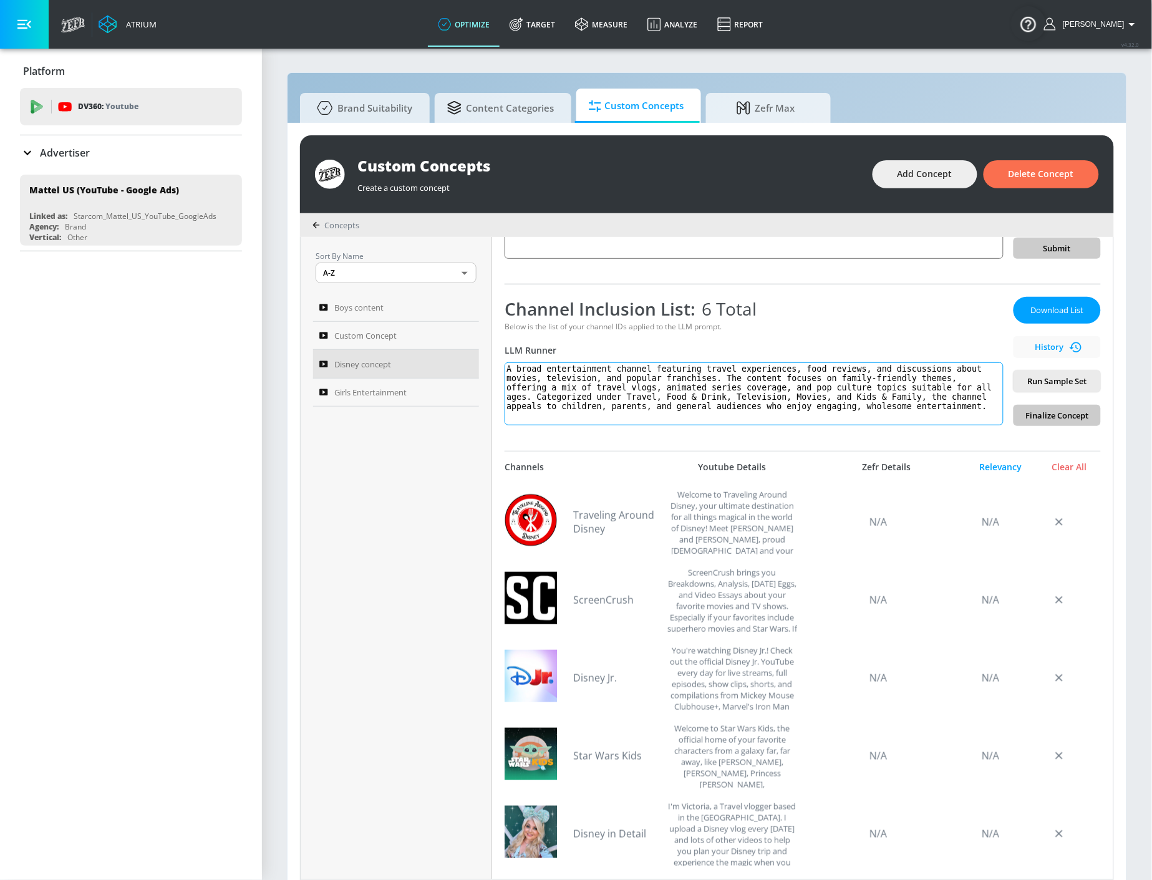
click at [807, 399] on textarea "A broad entertainment channel featuring travel experiences, food reviews, and d…" at bounding box center [754, 393] width 499 height 63
click at [1061, 376] on span "Run Sample Set" at bounding box center [1057, 381] width 67 height 14
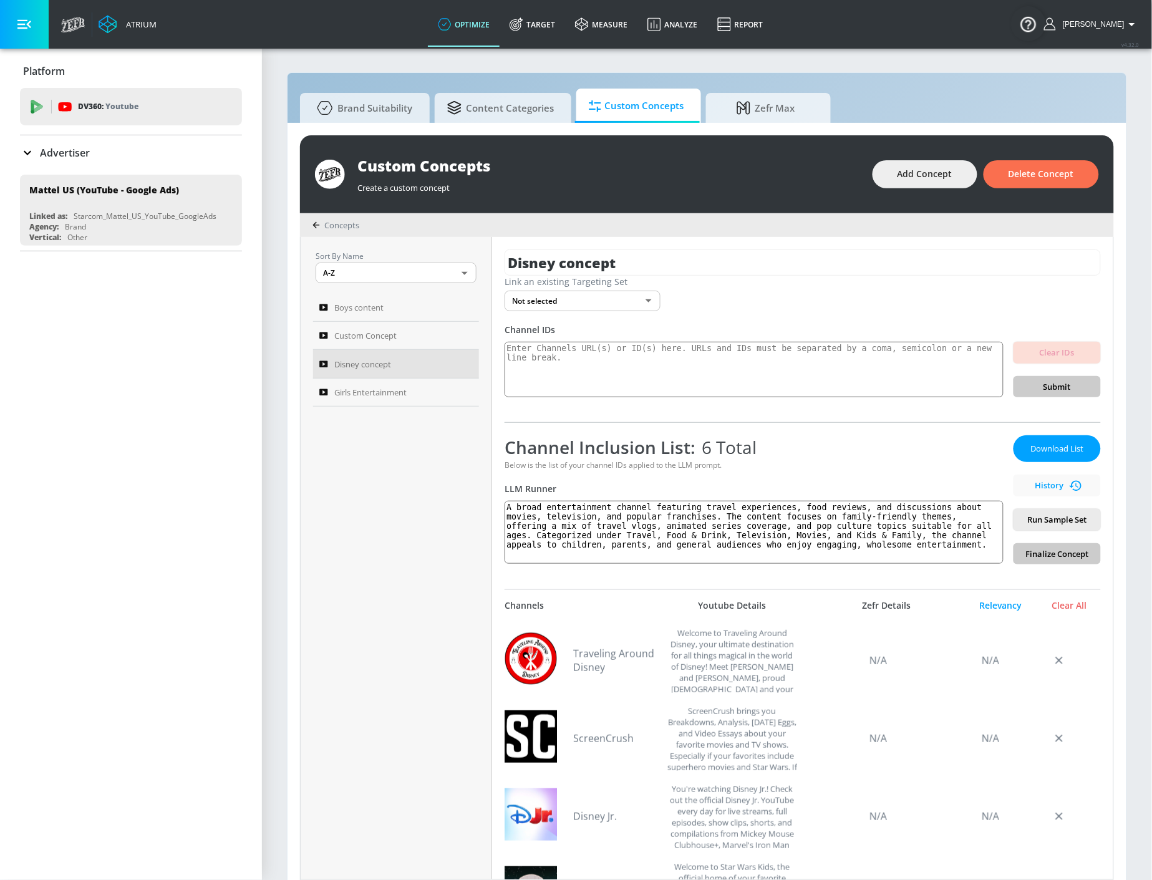
click at [195, 356] on div "Platform DV360: Youtube DV360: Youtube Advertiser Sort By A-Z asc ​ Add Account…" at bounding box center [131, 465] width 262 height 832
